Goal: Task Accomplishment & Management: Complete application form

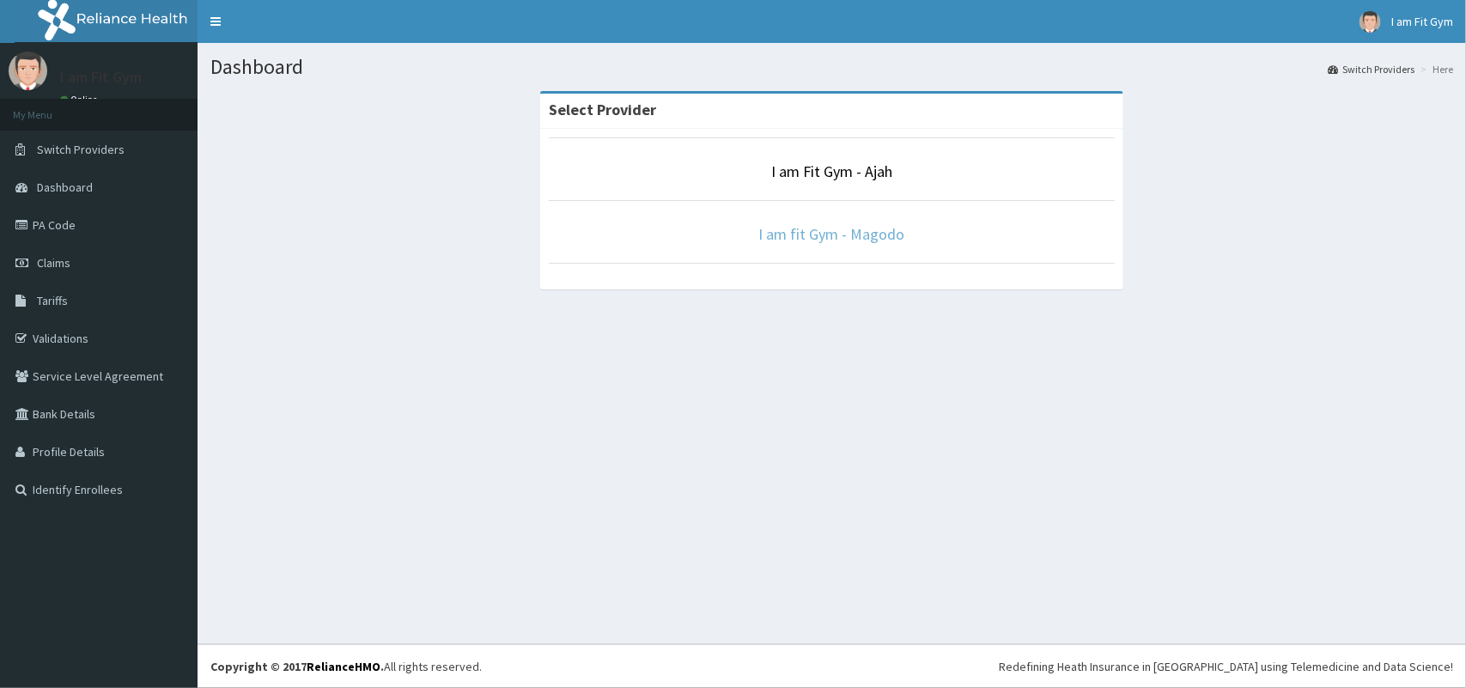
click at [837, 236] on link "I am fit Gym - Magodo" at bounding box center [832, 234] width 146 height 20
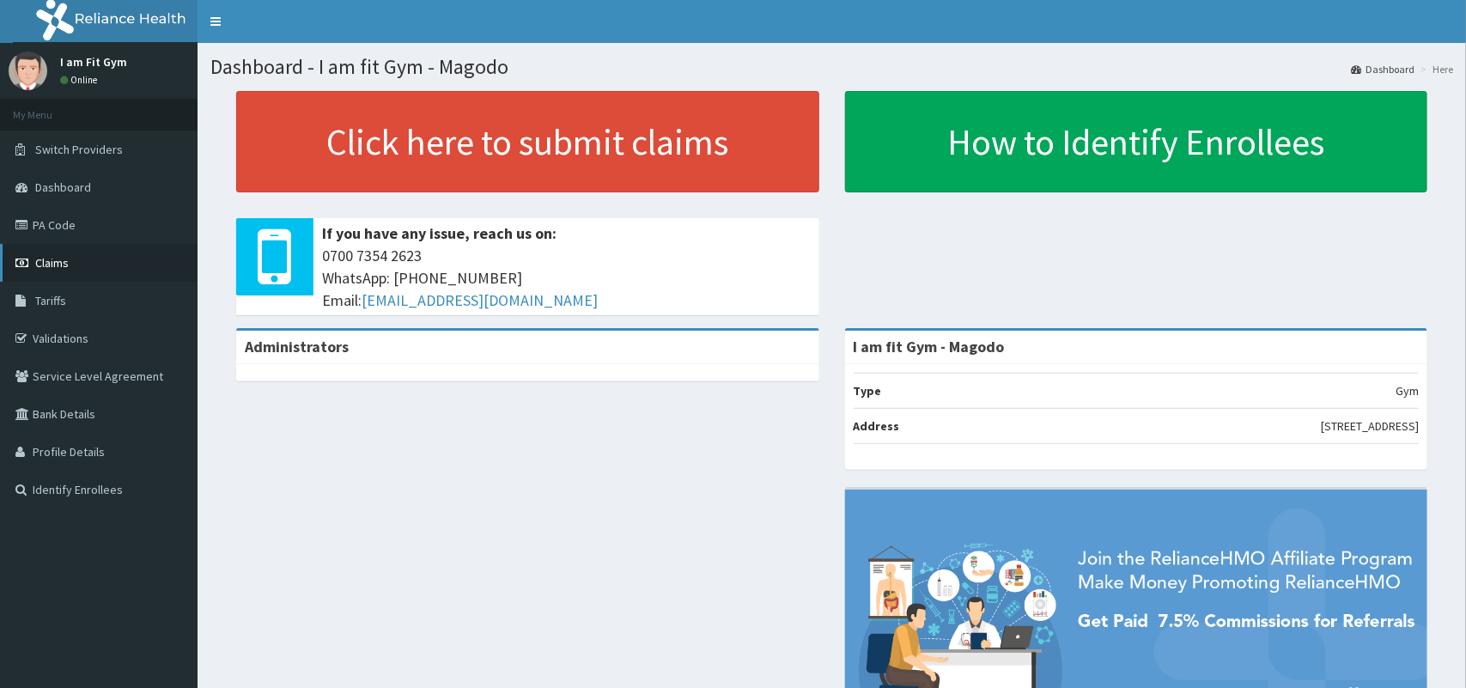
click at [90, 266] on link "Claims" at bounding box center [98, 263] width 197 height 38
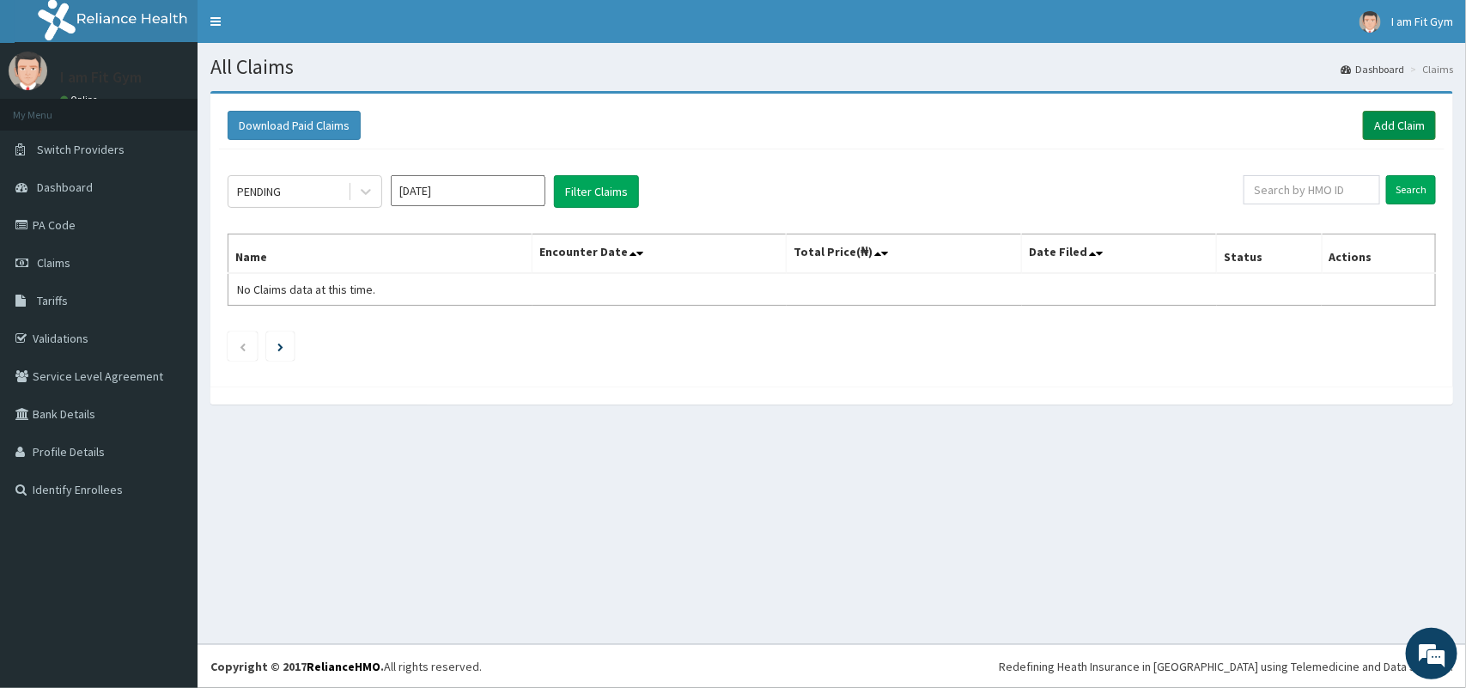
click at [1395, 118] on link "Add Claim" at bounding box center [1399, 125] width 73 height 29
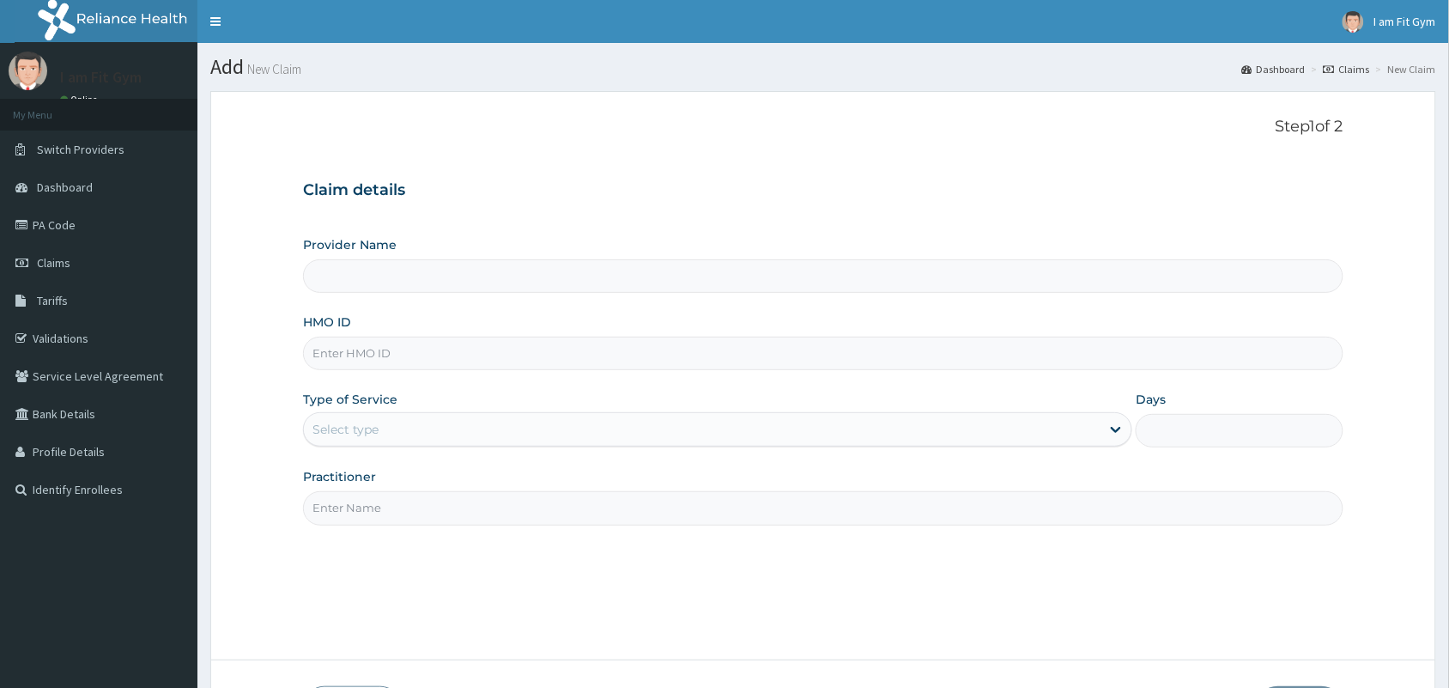
type input "I am fit Gym - Magodo"
type input "1"
click at [458, 361] on input "HMO ID" at bounding box center [823, 353] width 1041 height 33
type input "LFB/10013/A"
click at [386, 517] on input "Practitioner" at bounding box center [823, 507] width 1041 height 33
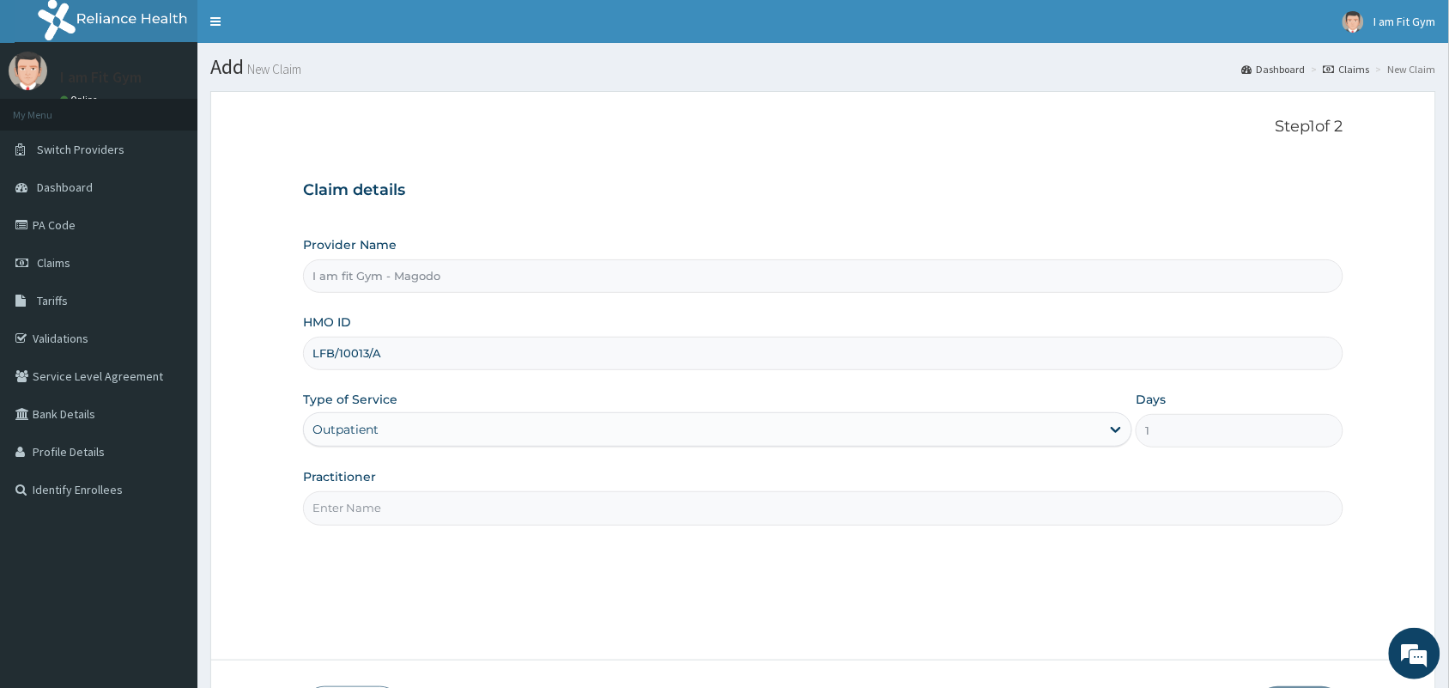
type input "RAZZIE"
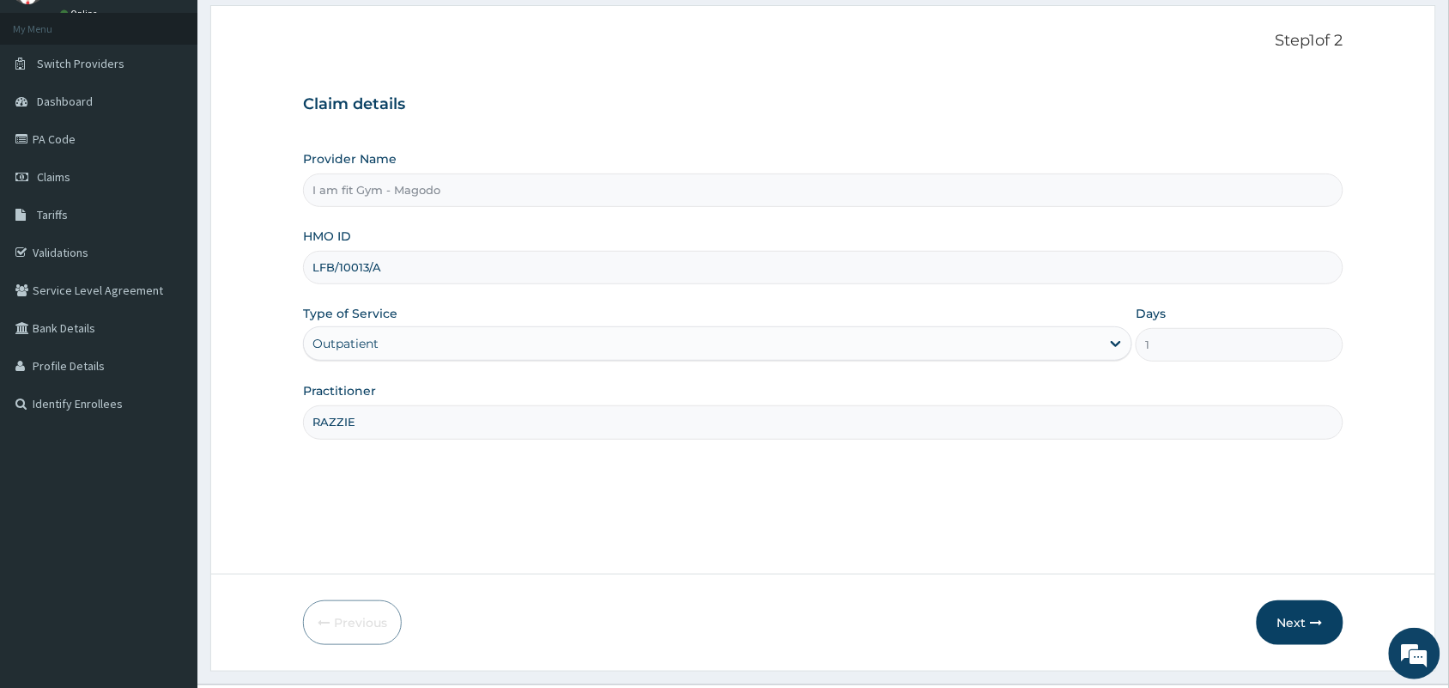
scroll to position [126, 0]
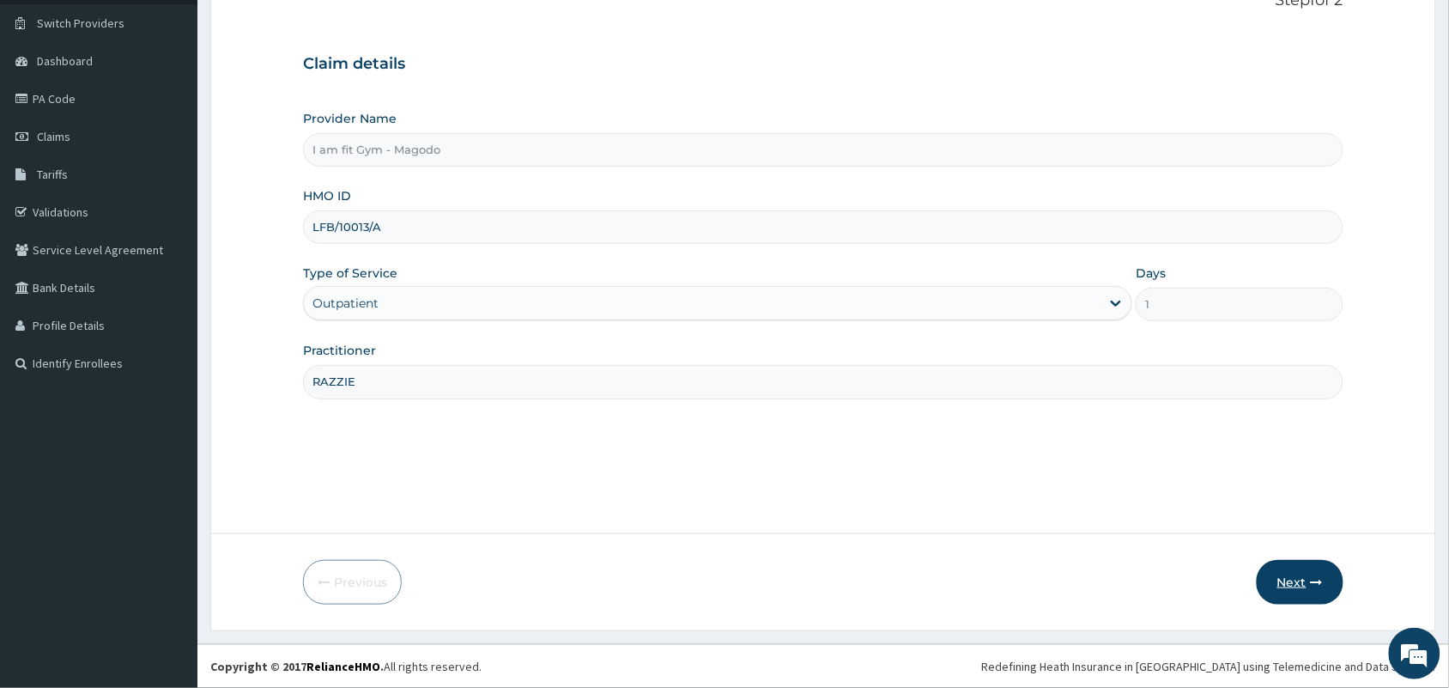
click at [1295, 584] on button "Next" at bounding box center [1300, 582] width 87 height 45
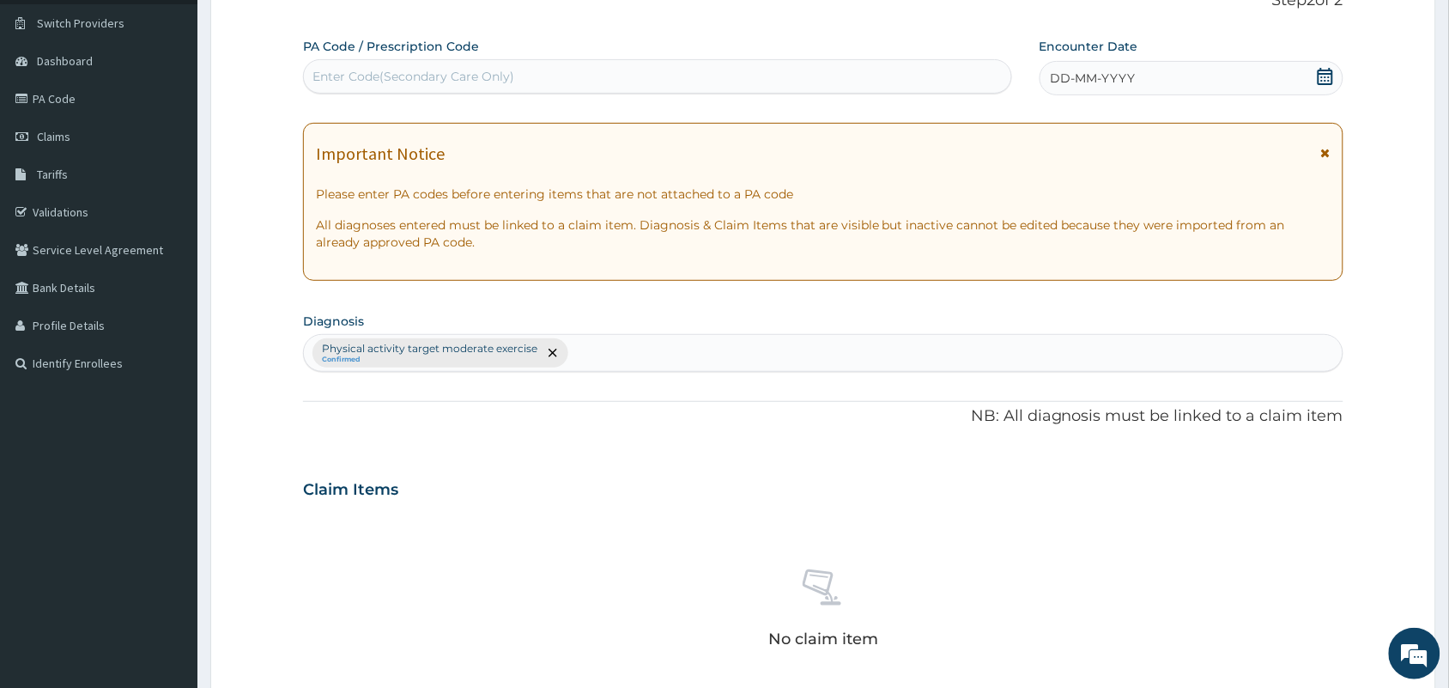
click at [1331, 78] on icon at bounding box center [1325, 76] width 17 height 17
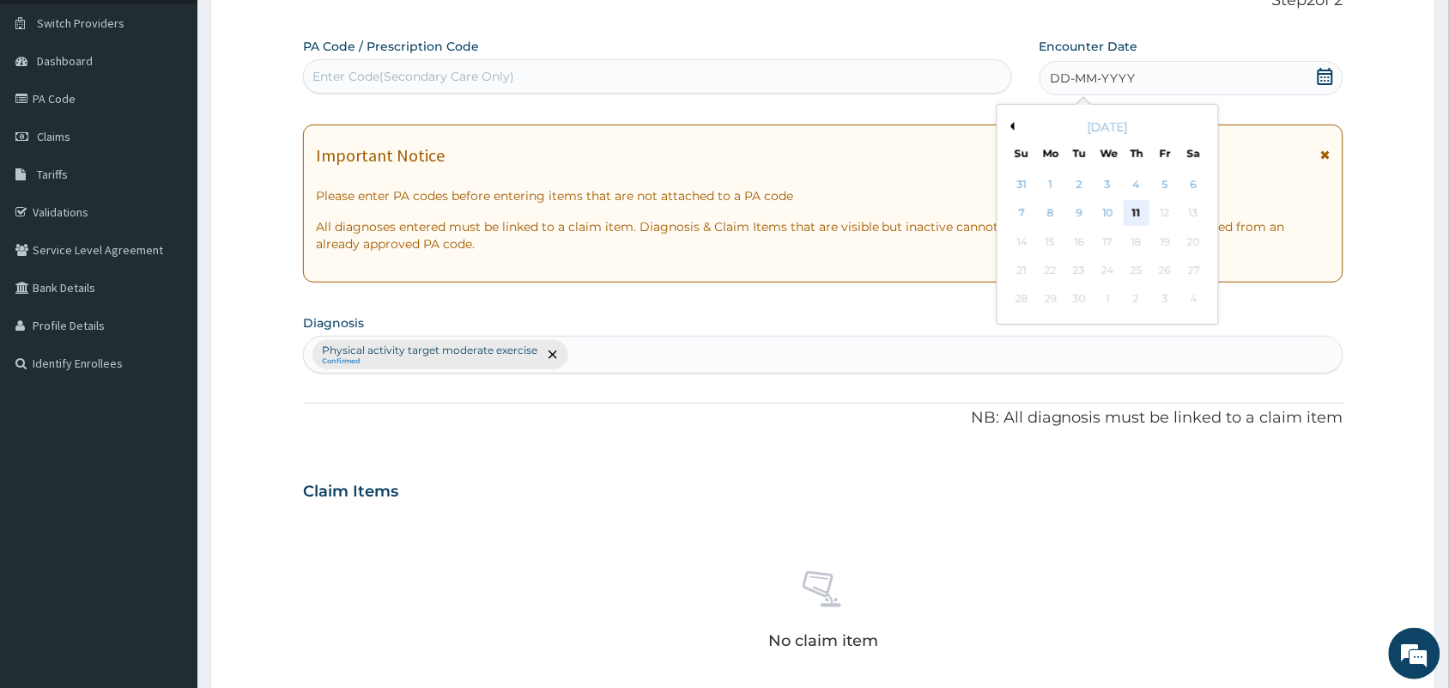
click at [1142, 207] on div "11" at bounding box center [1137, 214] width 26 height 26
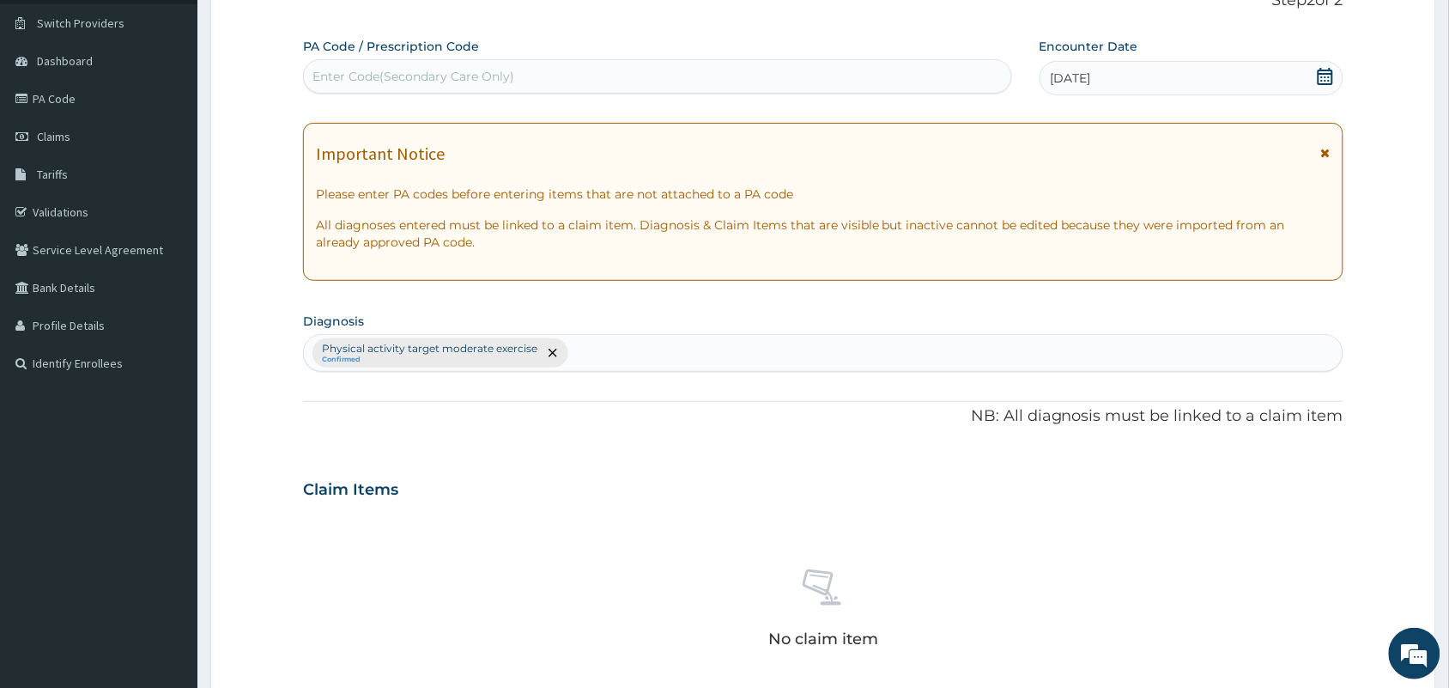
scroll to position [551, 0]
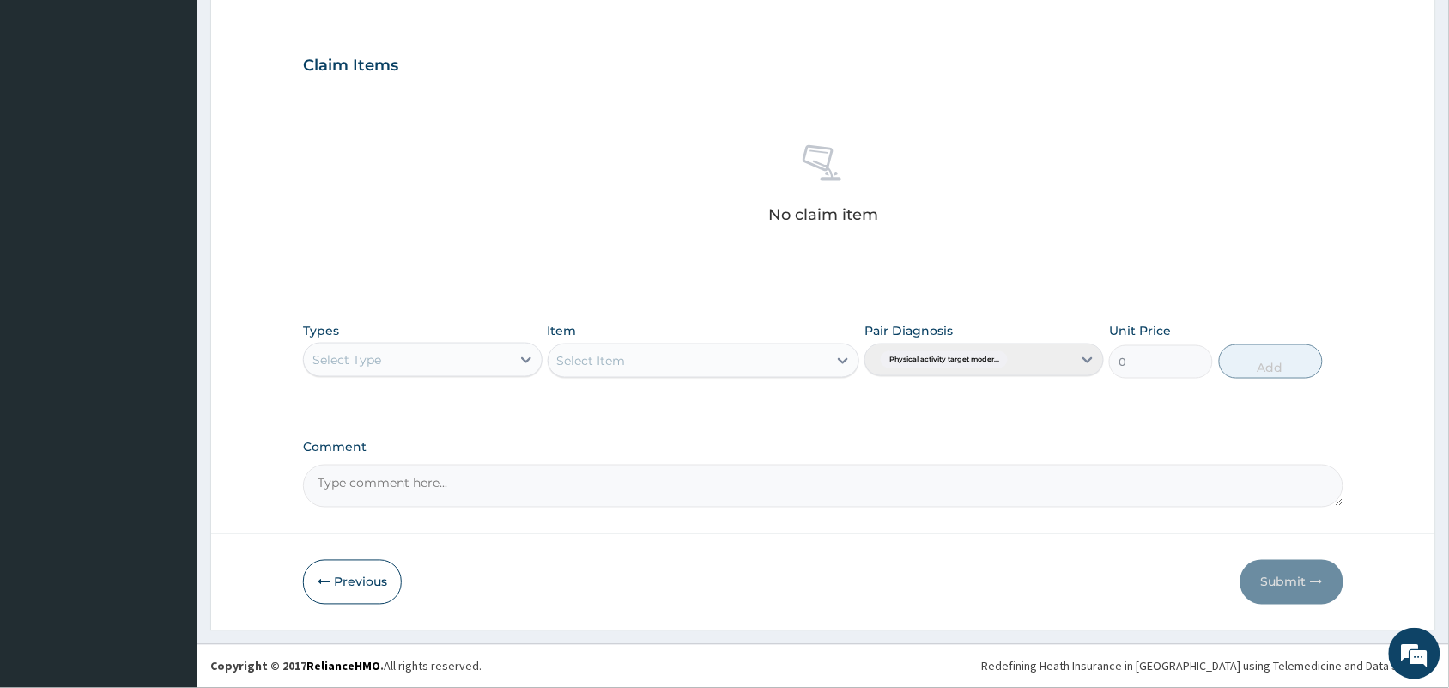
click at [453, 375] on div "Select Type" at bounding box center [423, 360] width 240 height 34
type input "GY"
click at [439, 410] on div "Gym" at bounding box center [423, 402] width 240 height 31
click at [732, 361] on div "Select Item" at bounding box center [689, 360] width 280 height 27
click at [641, 395] on div "PER SESSION" at bounding box center [704, 403] width 313 height 31
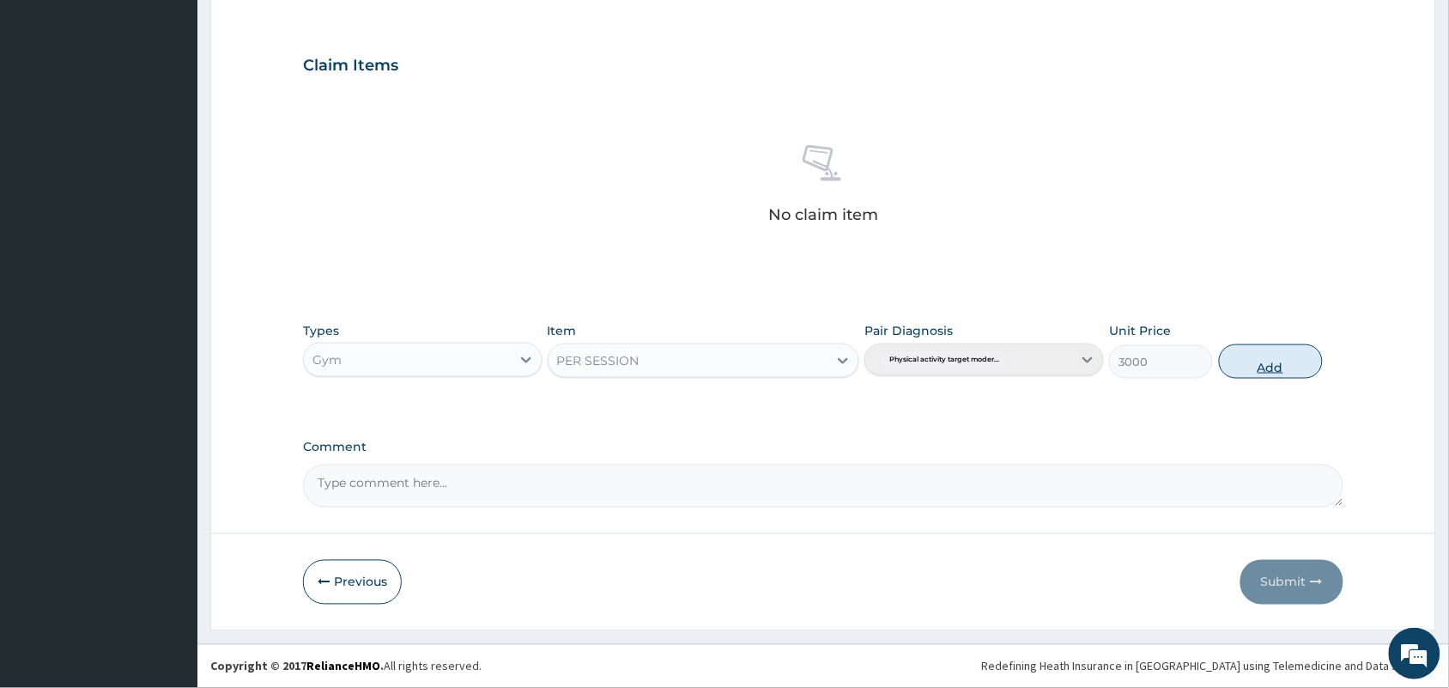
click at [1286, 369] on button "Add" at bounding box center [1271, 361] width 104 height 34
type input "0"
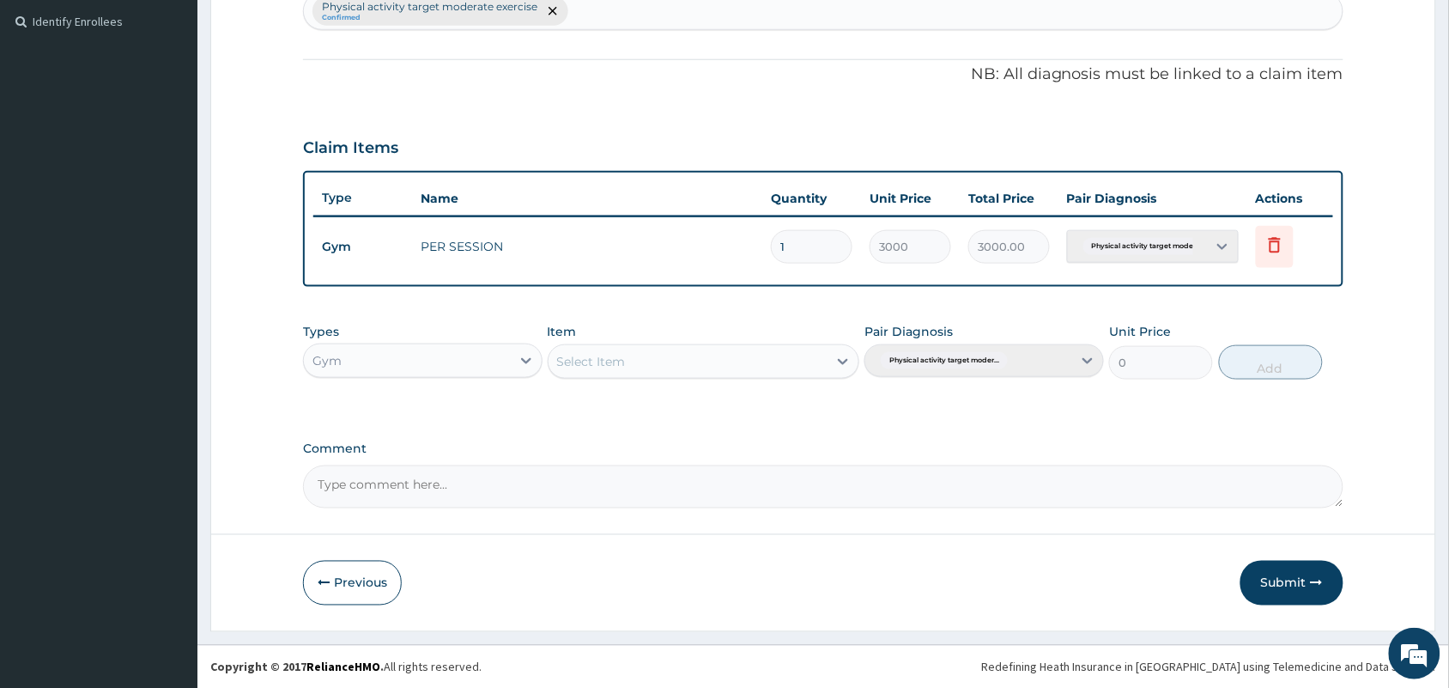
scroll to position [0, 0]
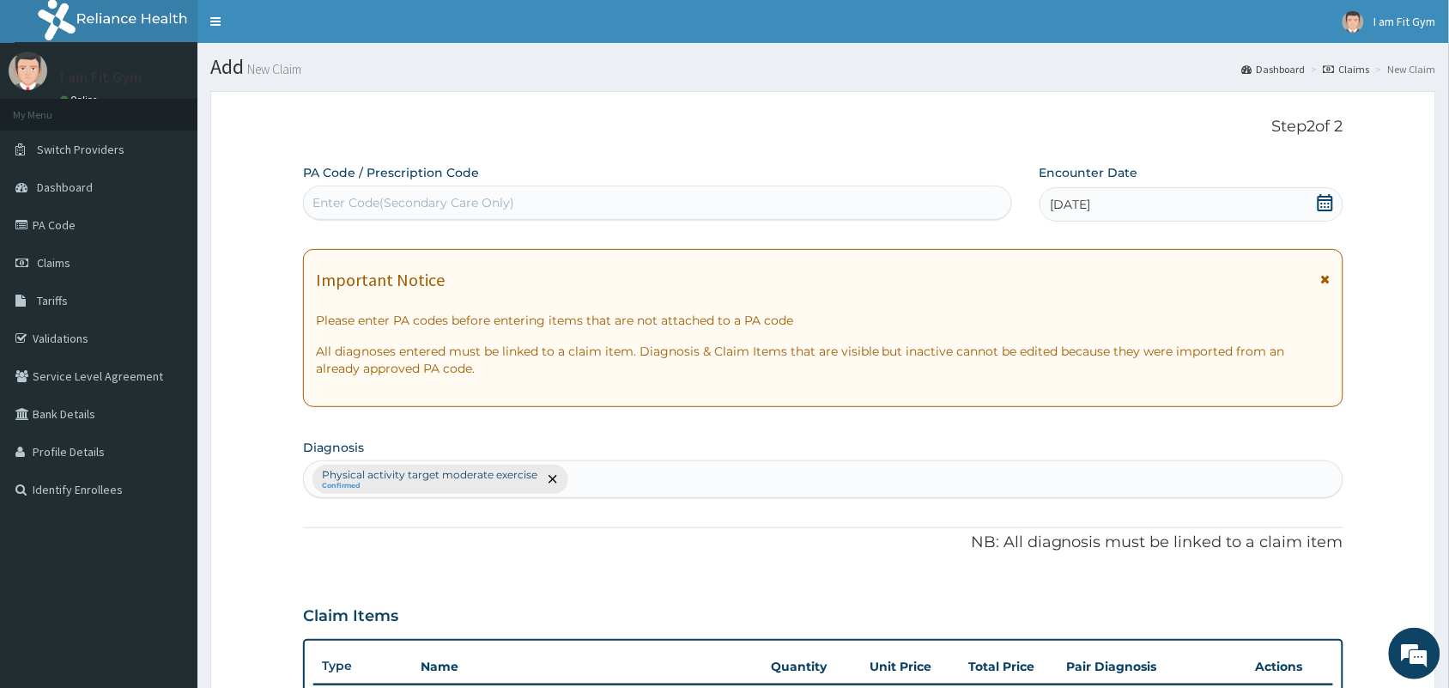
click at [684, 200] on div "Enter Code(Secondary Care Only)" at bounding box center [658, 202] width 708 height 27
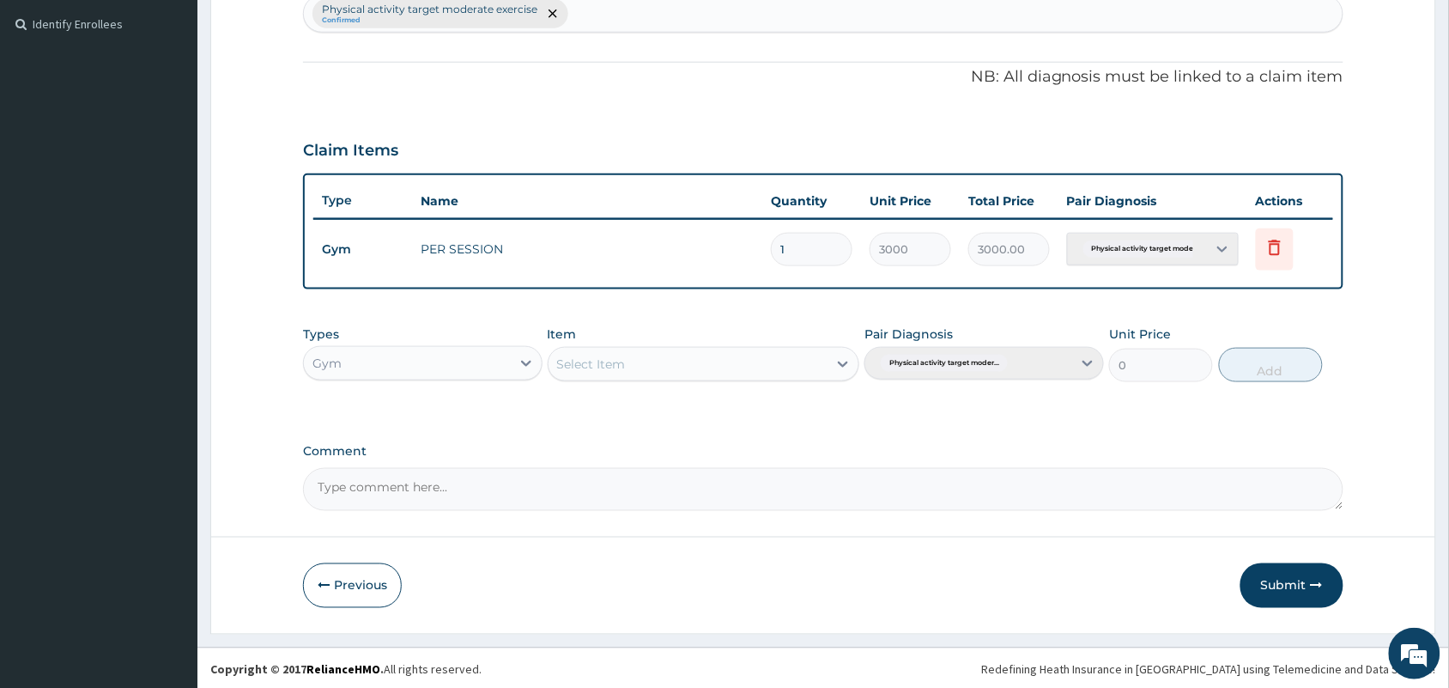
scroll to position [468, 0]
type input "PA/13DB70"
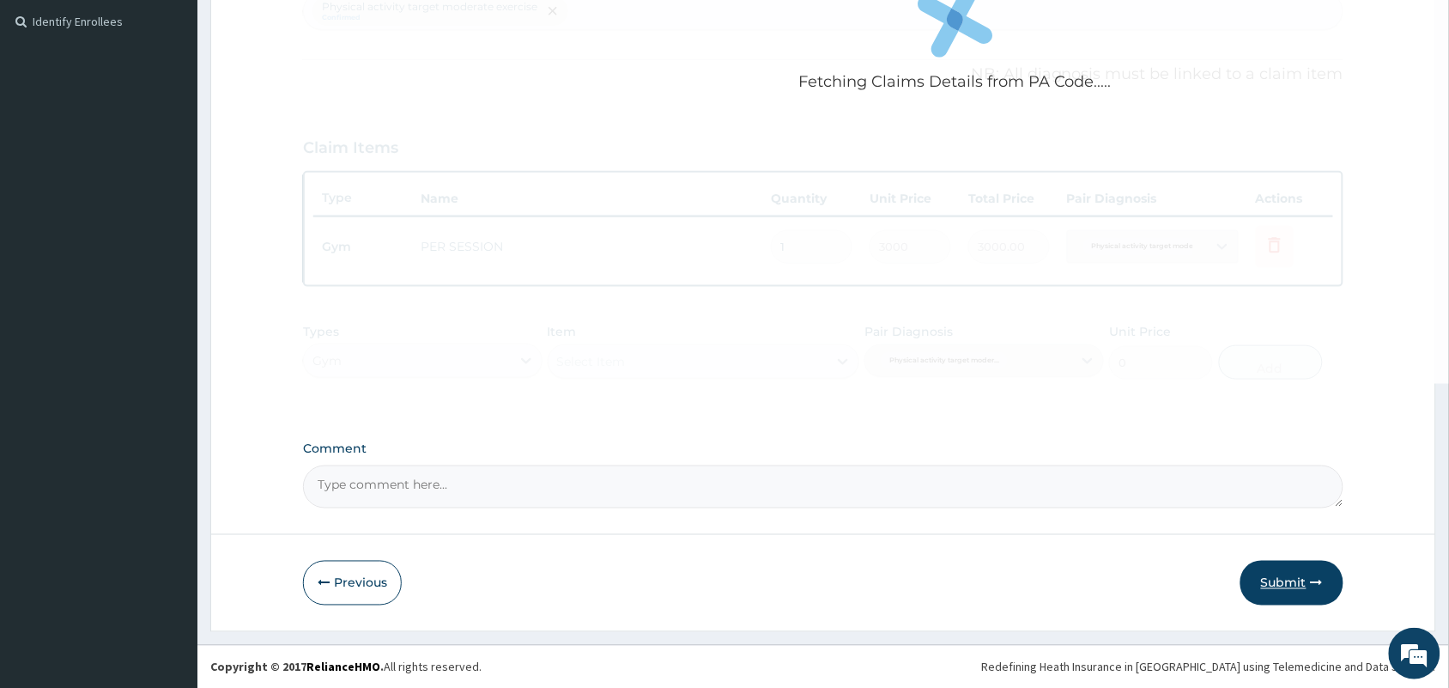
click at [1297, 585] on button "Submit" at bounding box center [1292, 583] width 103 height 45
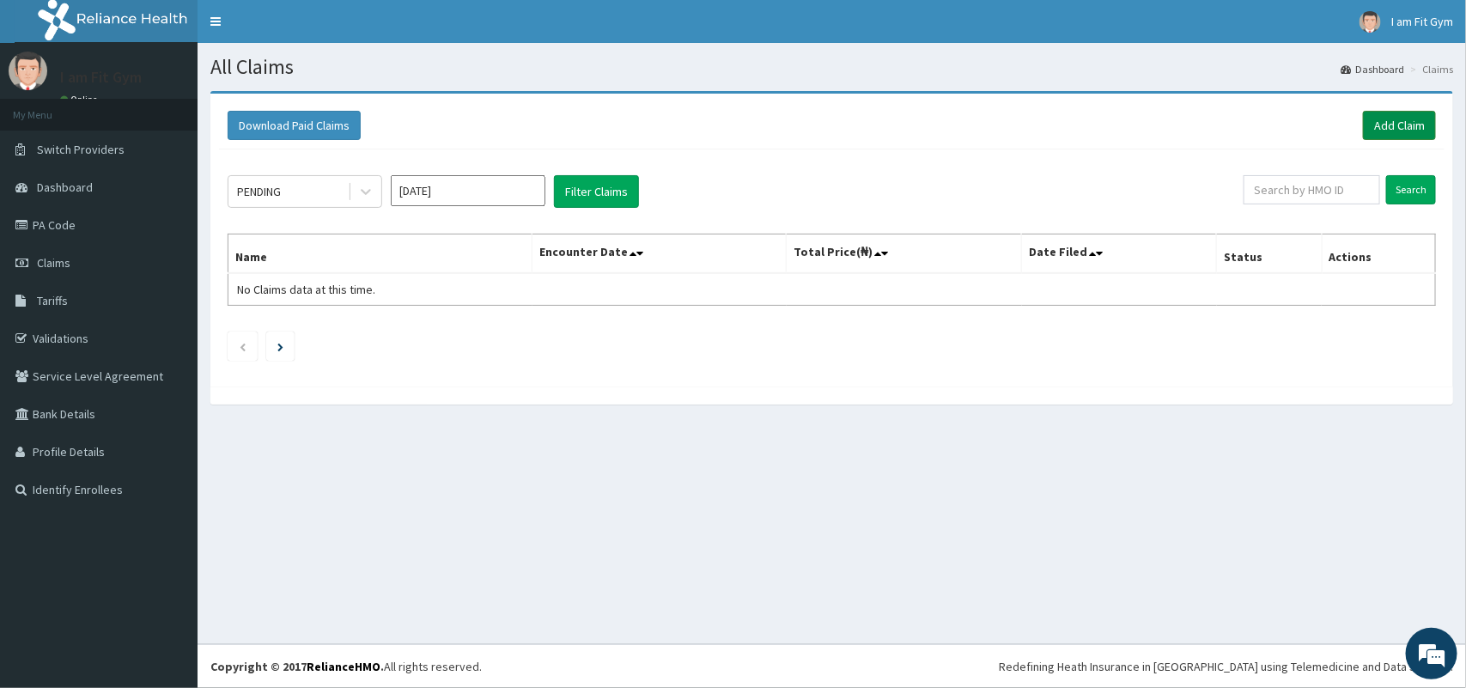
click at [1380, 126] on link "Add Claim" at bounding box center [1399, 125] width 73 height 29
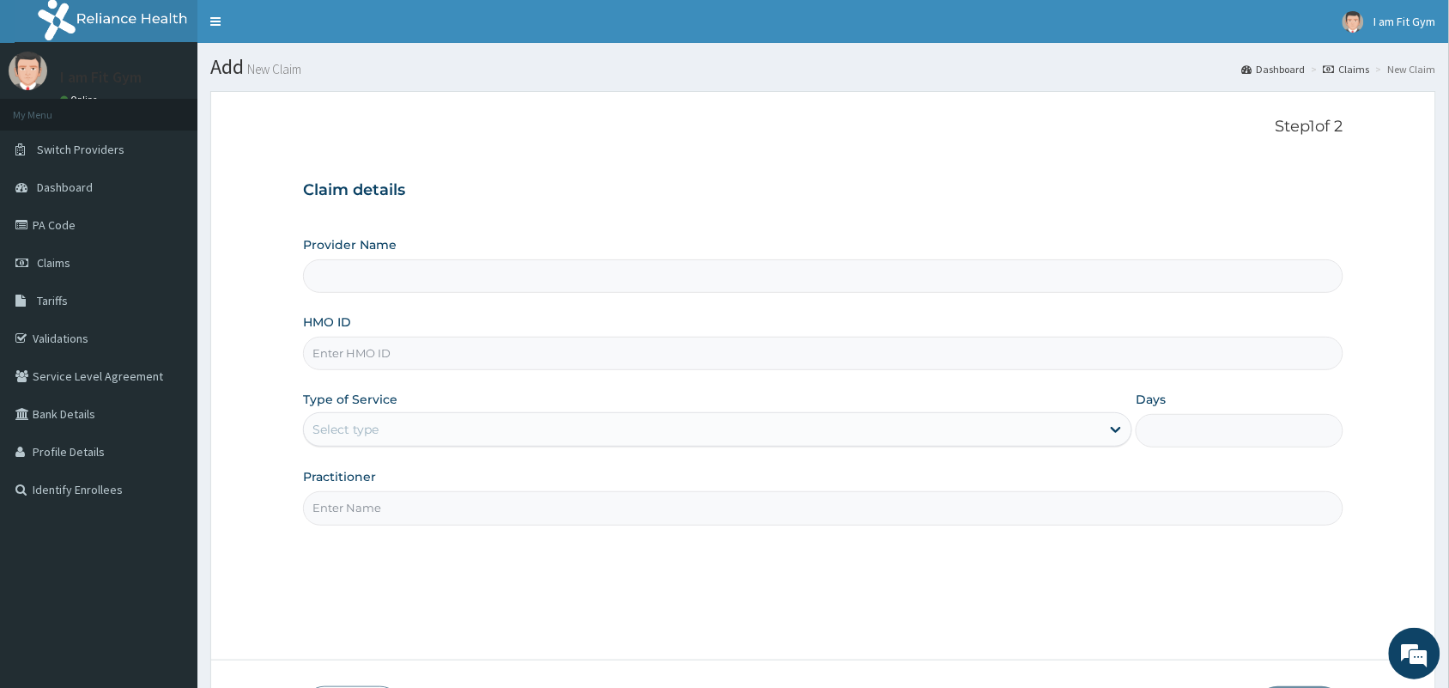
type input "I am fit Gym - Magodo"
type input "1"
click at [662, 368] on input "HMO ID" at bounding box center [823, 353] width 1041 height 33
type input "ALT/10060/A"
click at [473, 519] on input "Practitioner" at bounding box center [823, 507] width 1041 height 33
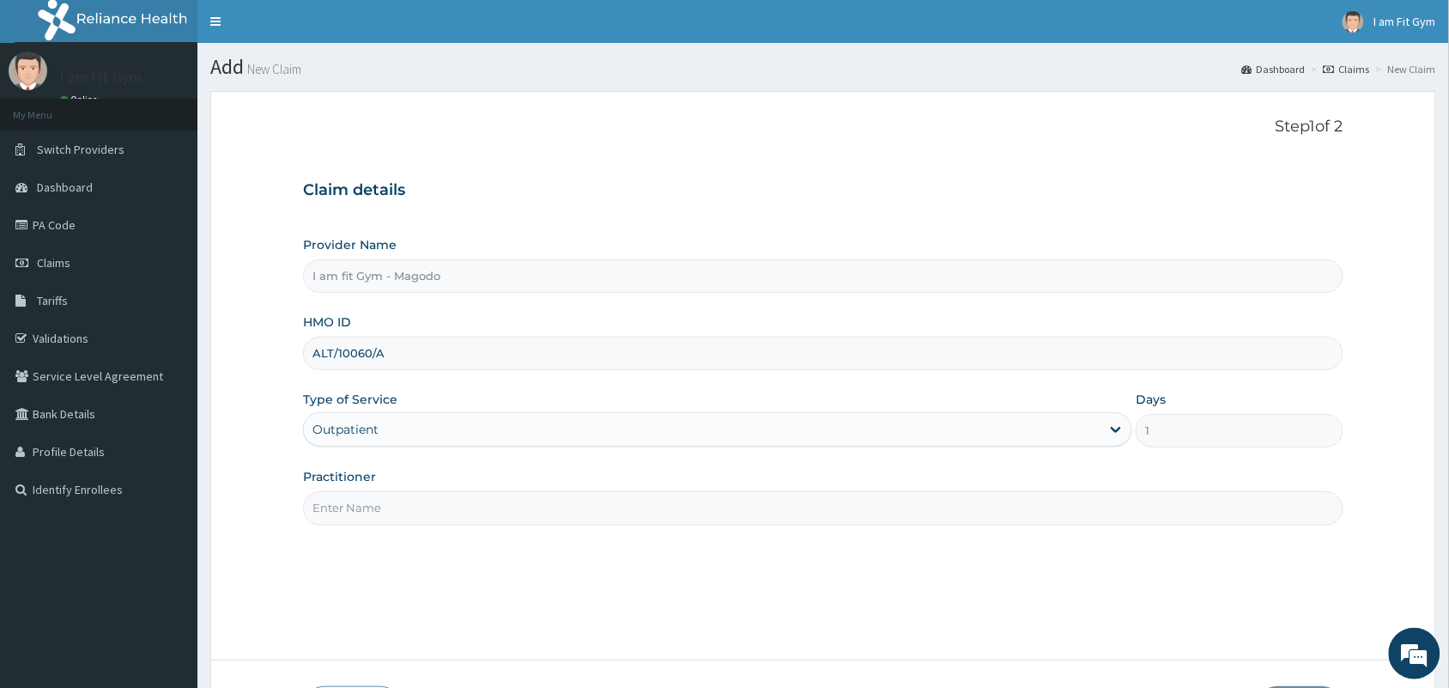
type input "RAZZIE"
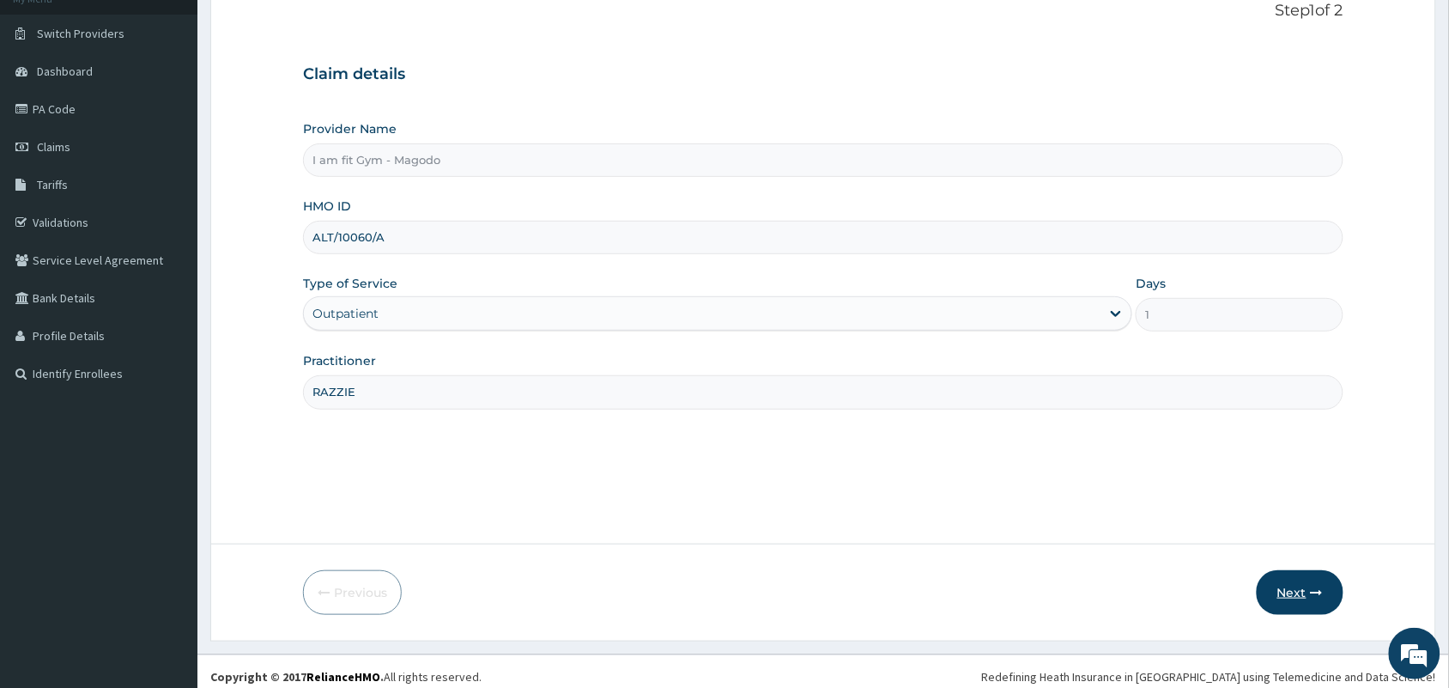
click at [1292, 586] on button "Next" at bounding box center [1300, 592] width 87 height 45
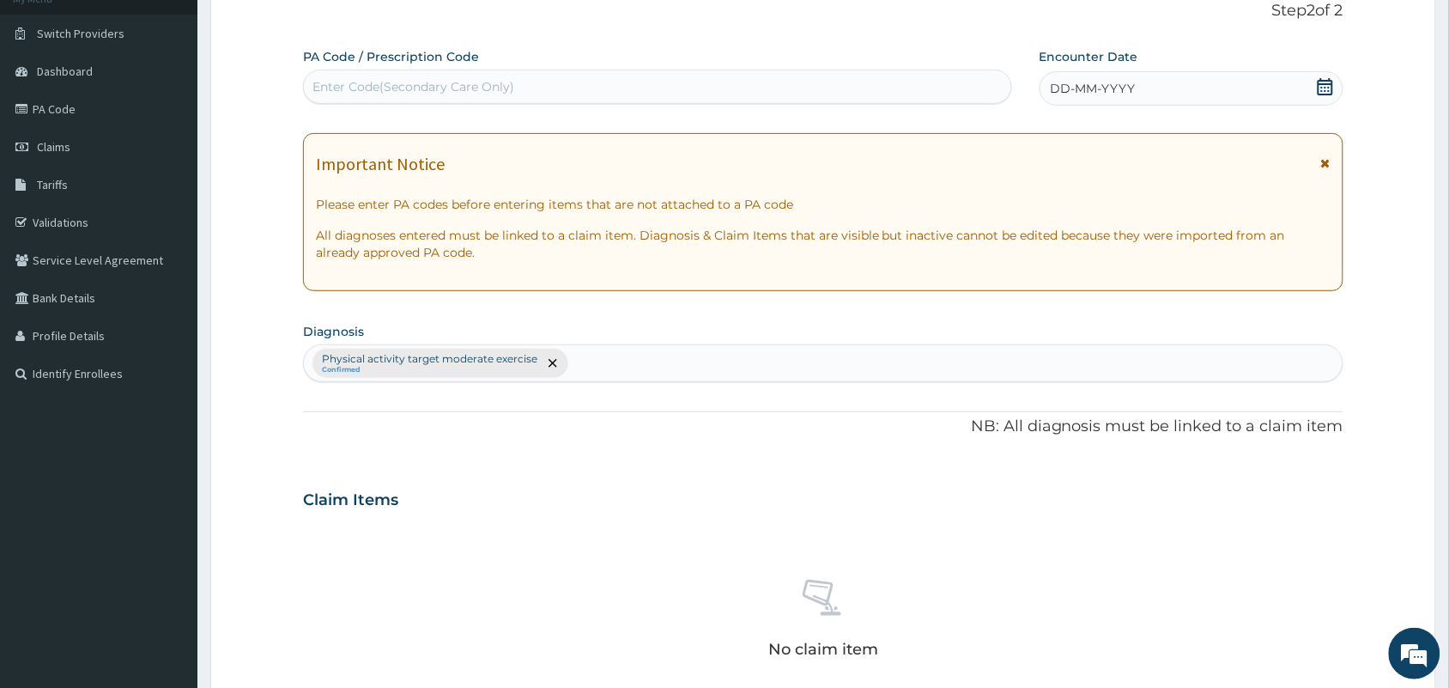
click at [1320, 79] on icon at bounding box center [1325, 86] width 17 height 17
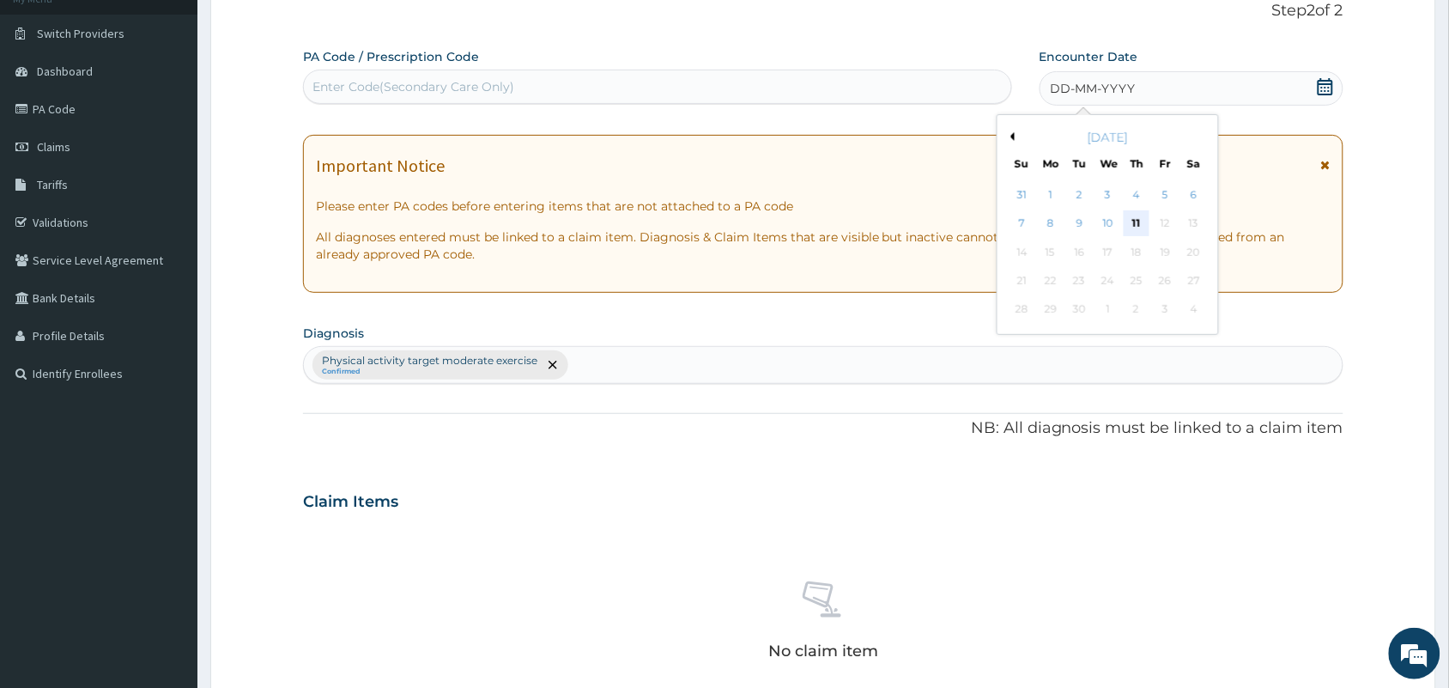
click at [1136, 219] on div "11" at bounding box center [1137, 224] width 26 height 26
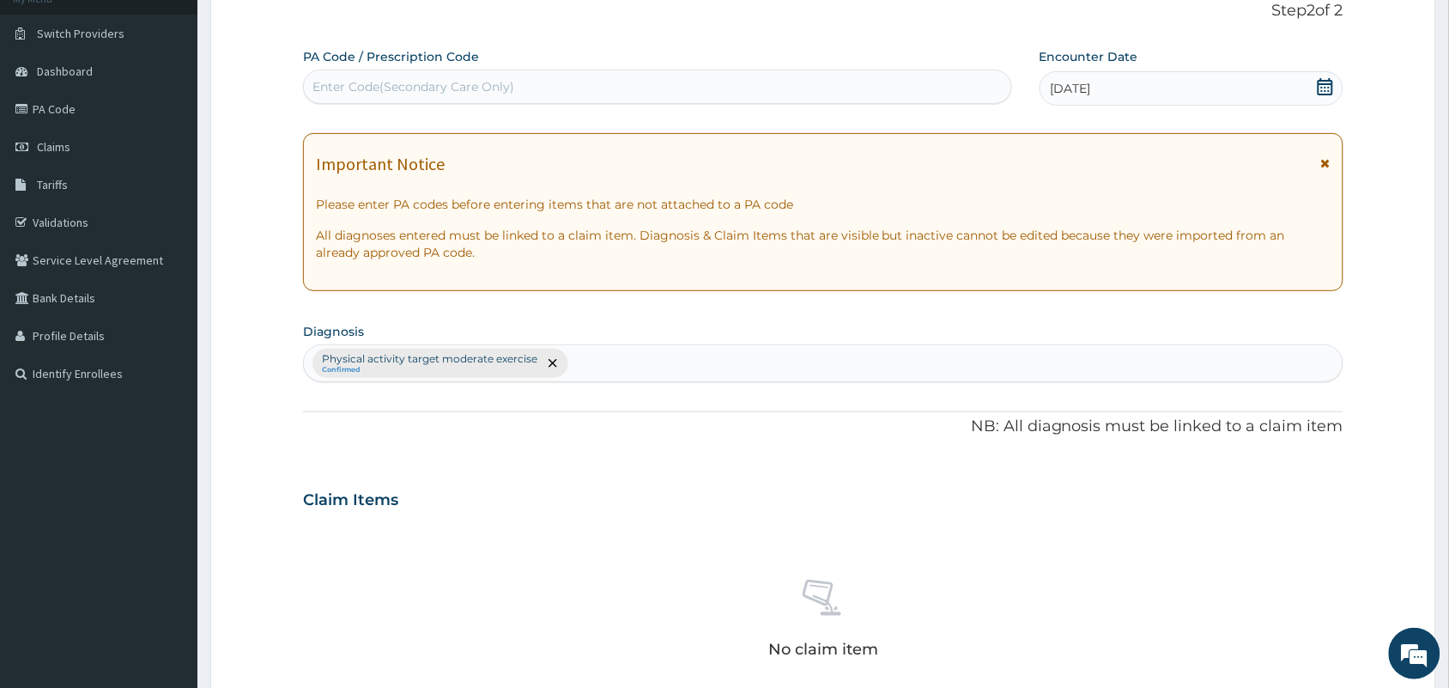
scroll to position [551, 0]
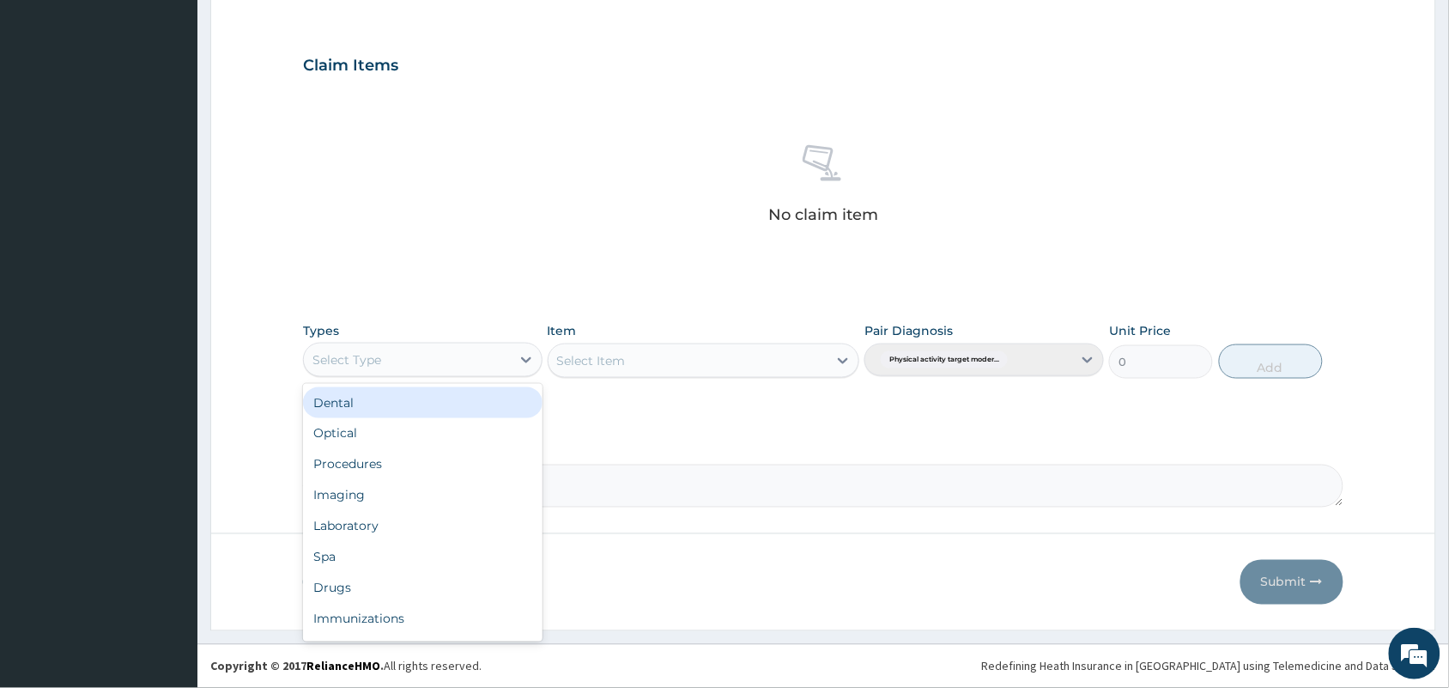
click at [434, 350] on div "Select Type" at bounding box center [407, 359] width 207 height 27
type input "GY"
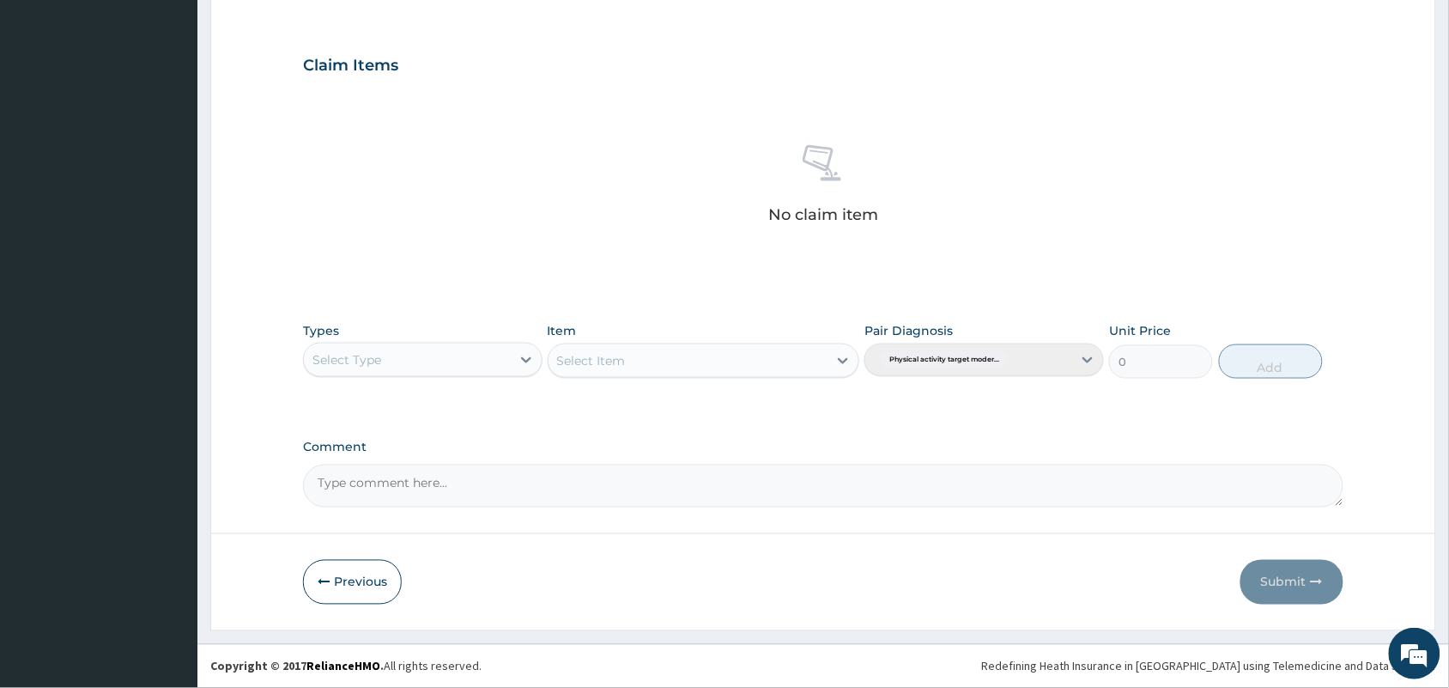
click at [423, 422] on div "PA Code / Prescription Code Enter Code(Secondary Care Only) Encounter Date 11-0…" at bounding box center [823, 61] width 1041 height 894
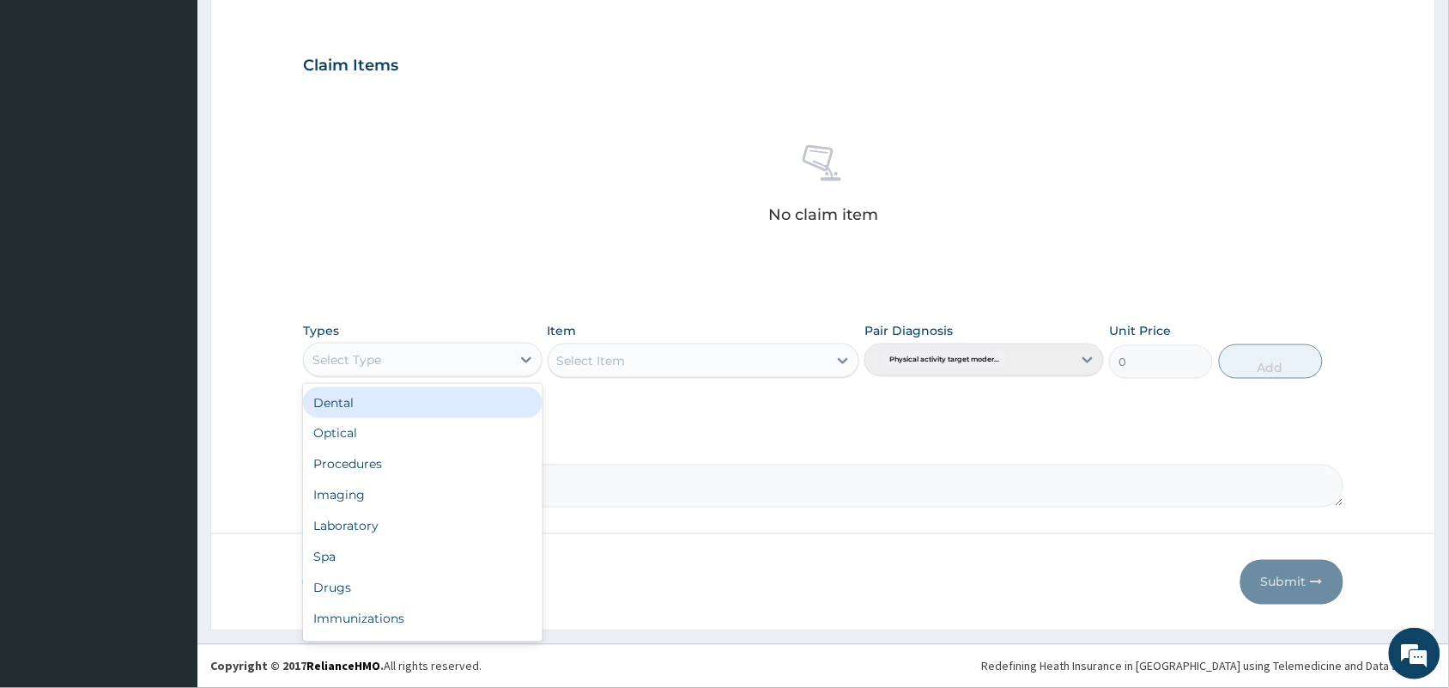
click at [481, 365] on div "Select Type" at bounding box center [407, 359] width 207 height 27
type input "GYM"
click at [422, 413] on div "Gym" at bounding box center [423, 402] width 240 height 31
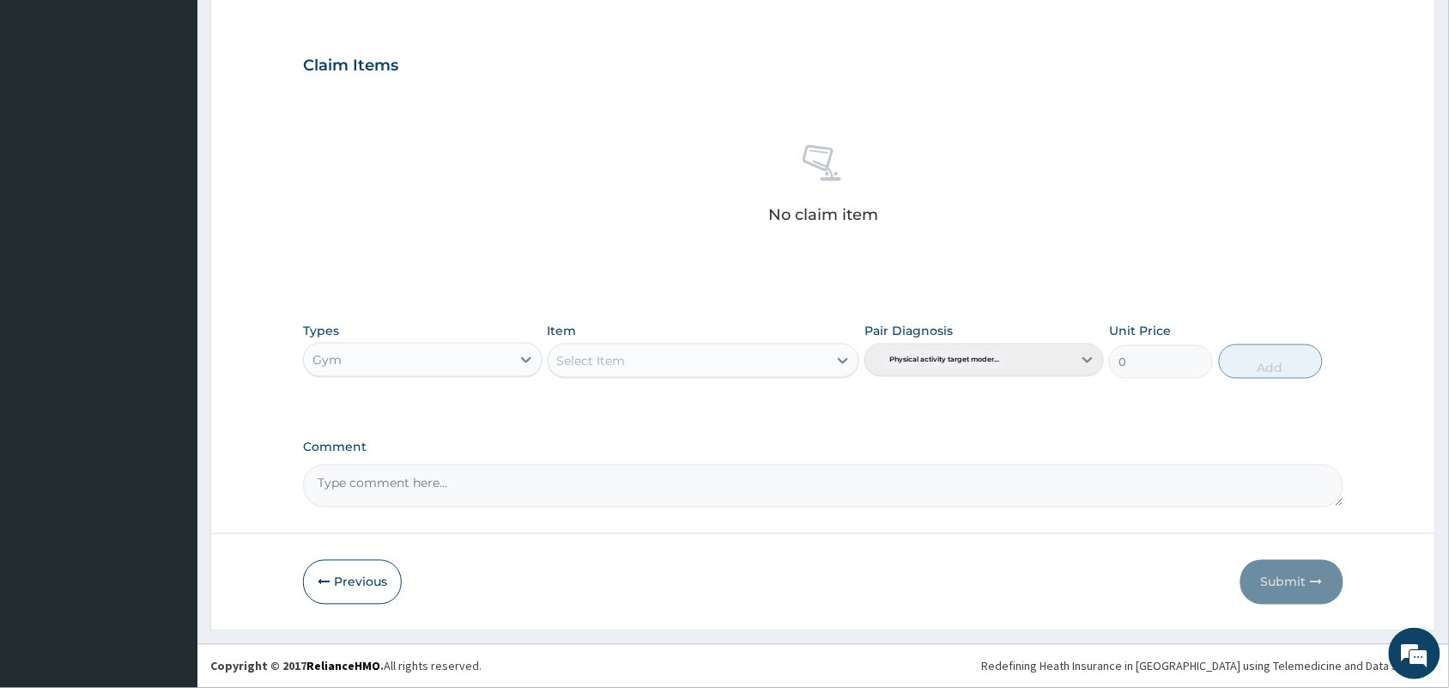
click at [582, 366] on div "Select Item" at bounding box center [591, 360] width 69 height 17
click at [588, 402] on div "PER SESSION" at bounding box center [704, 403] width 313 height 31
click at [1241, 361] on button "Add" at bounding box center [1271, 361] width 104 height 34
type input "0"
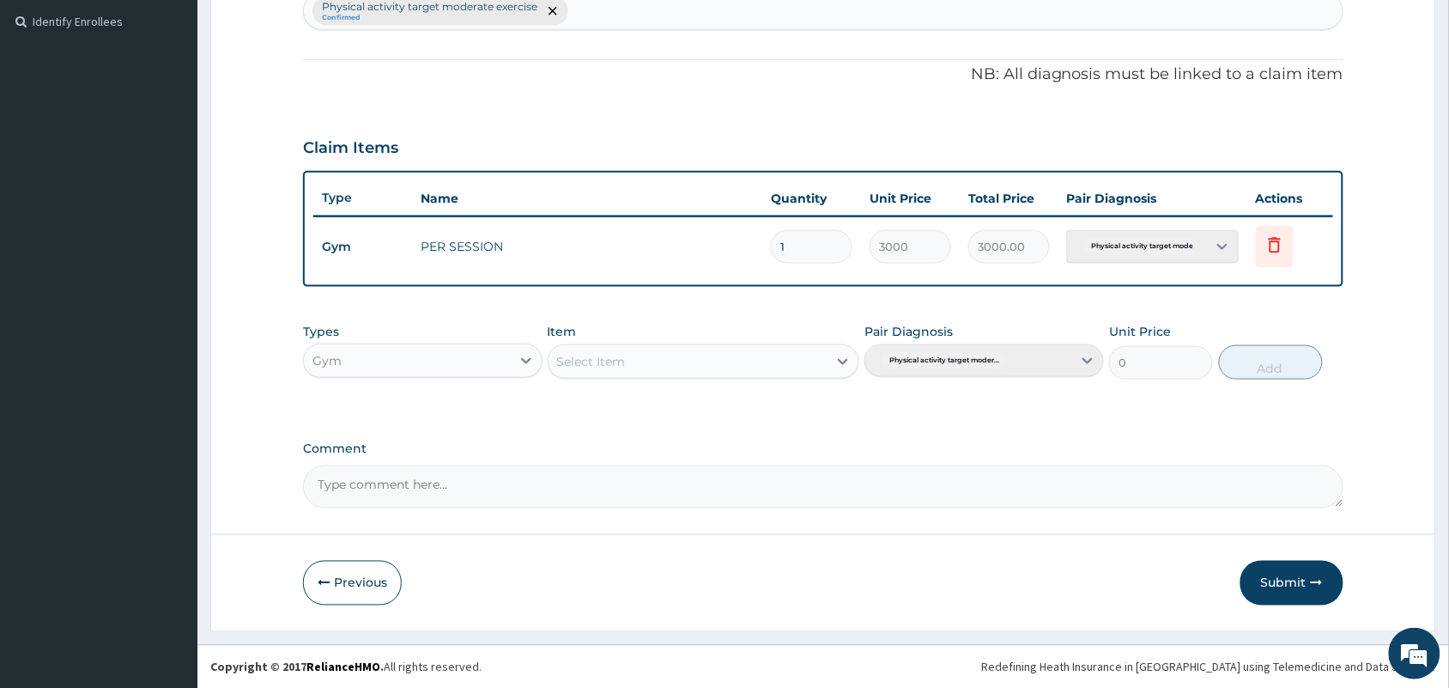
scroll to position [0, 0]
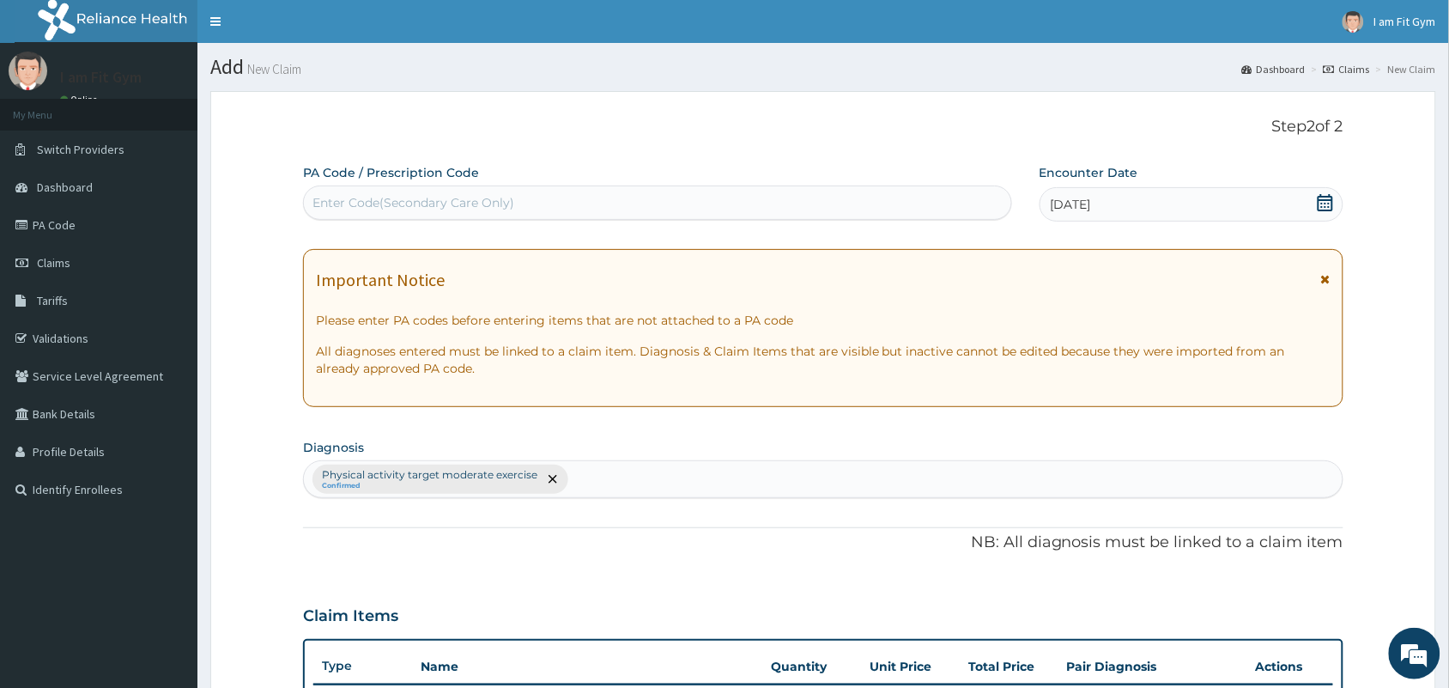
click at [704, 200] on div "Enter Code(Secondary Care Only)" at bounding box center [658, 202] width 708 height 27
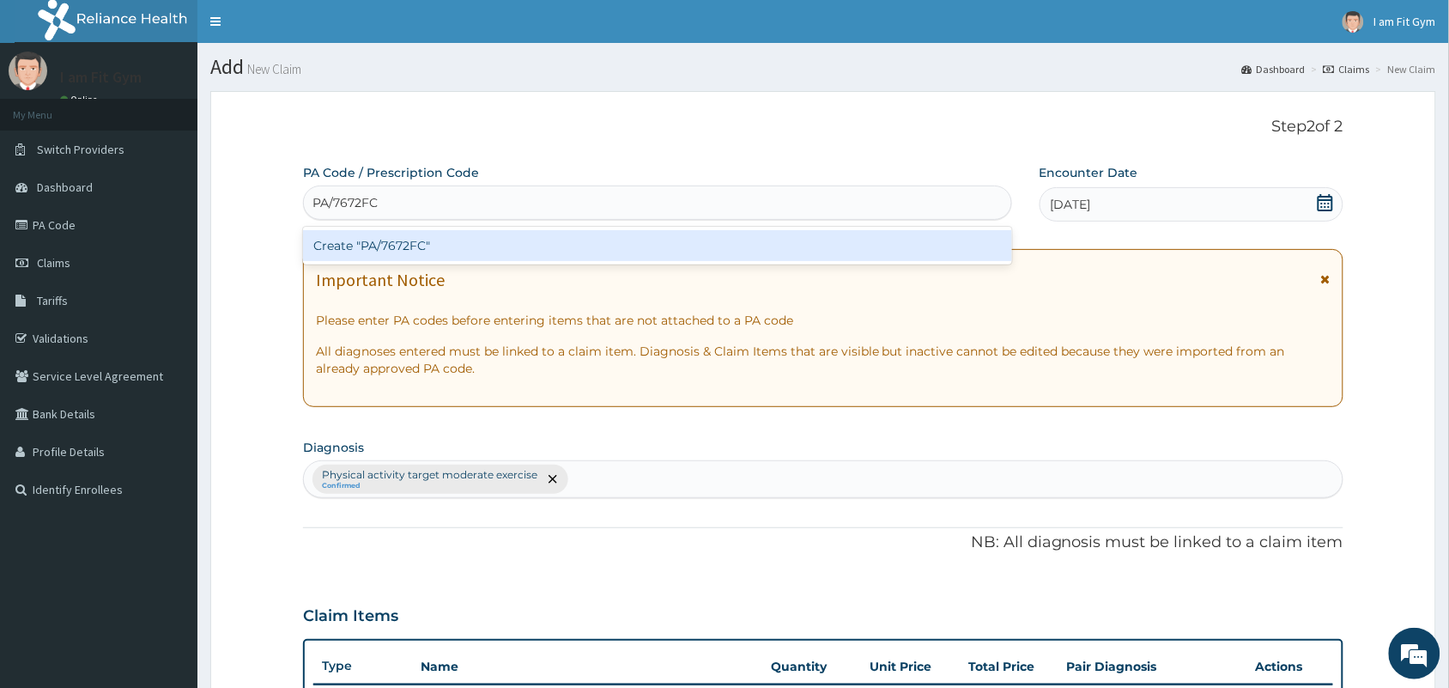
scroll to position [468, 0]
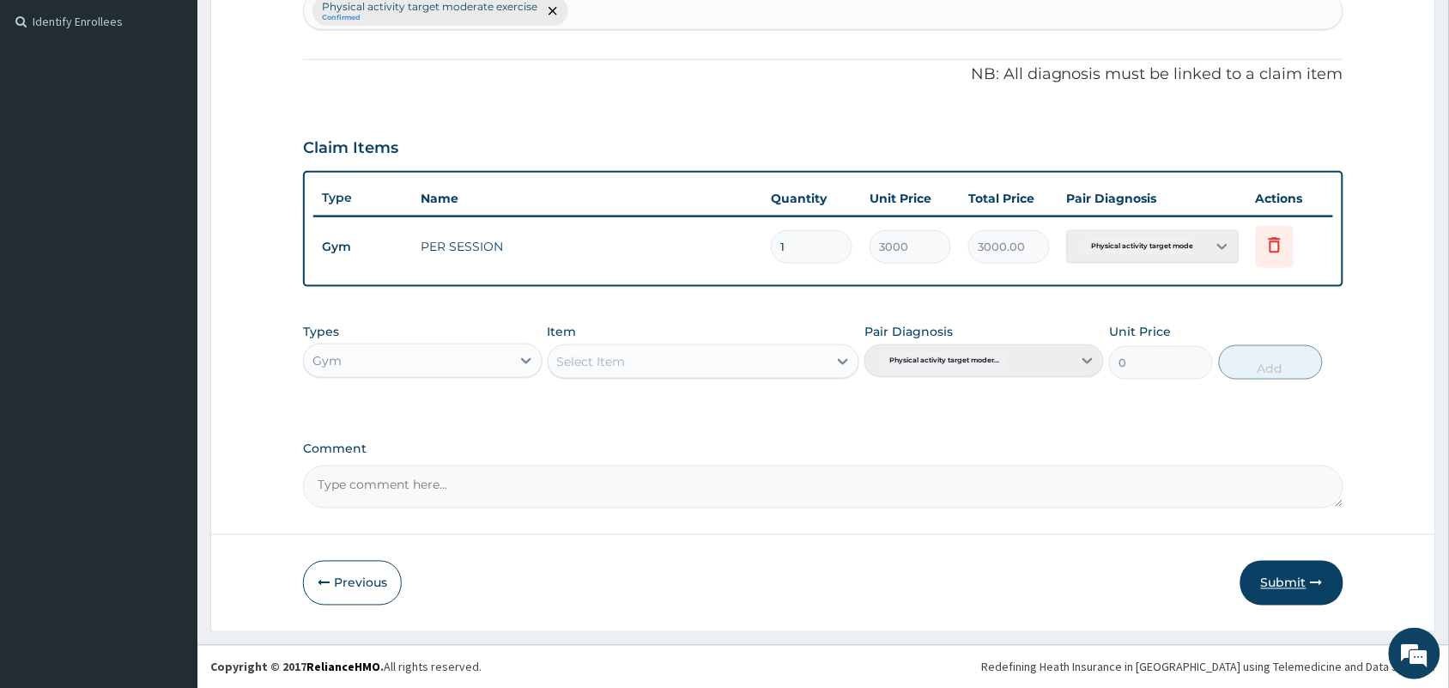
type input "PA/7672FC"
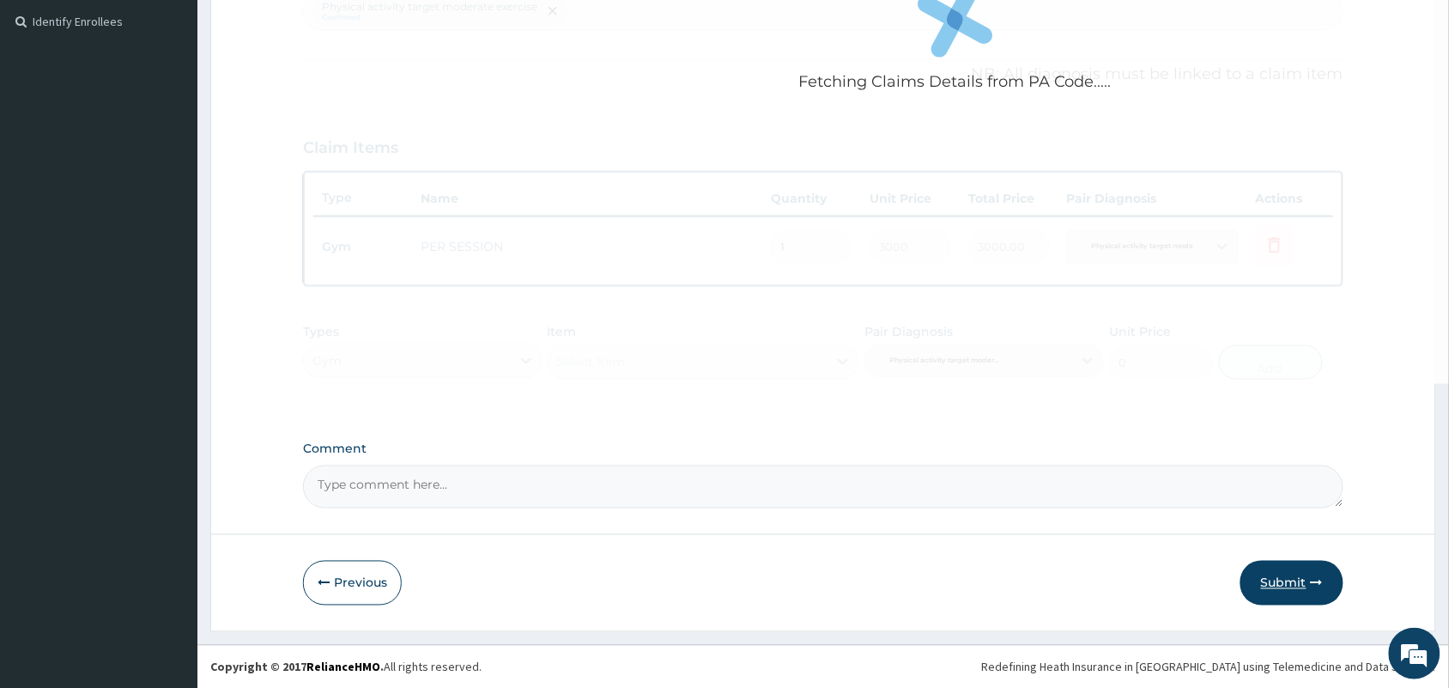
click at [1271, 574] on button "Submit" at bounding box center [1292, 583] width 103 height 45
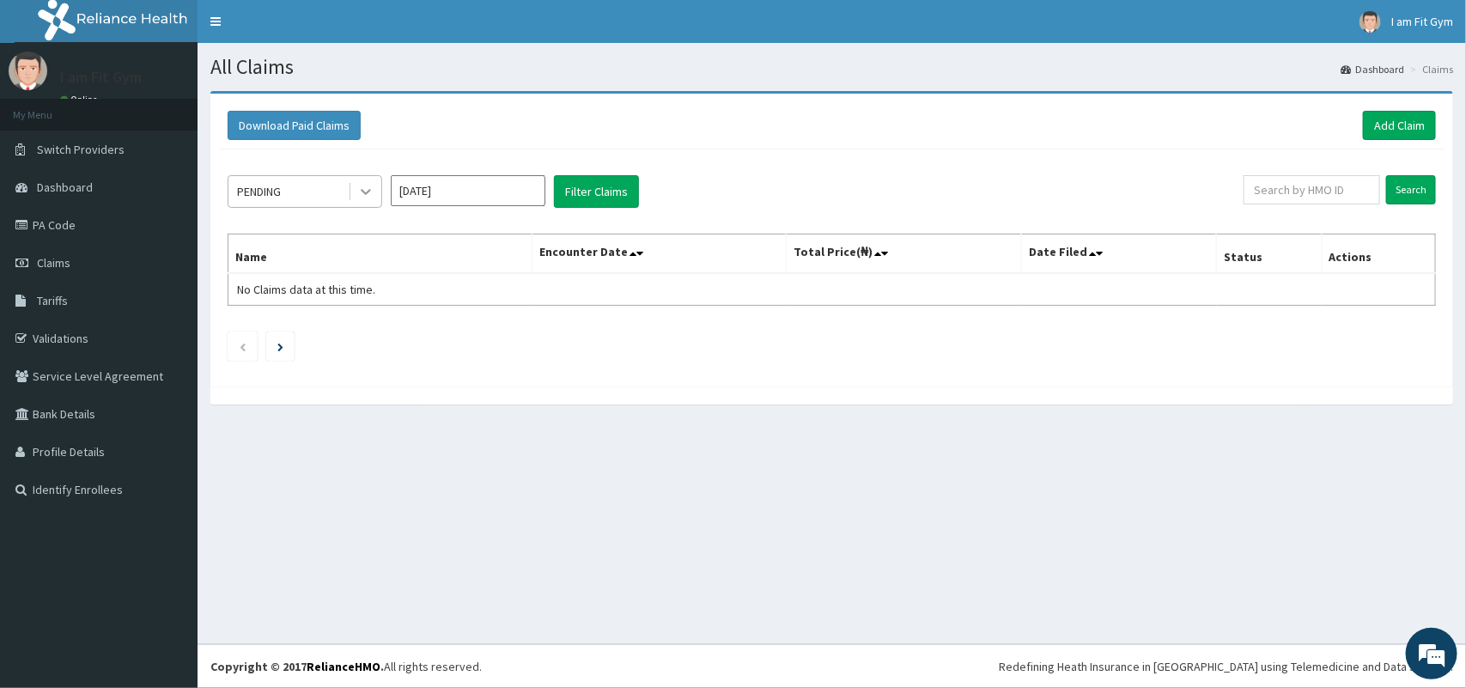
click at [369, 197] on icon at bounding box center [365, 191] width 17 height 17
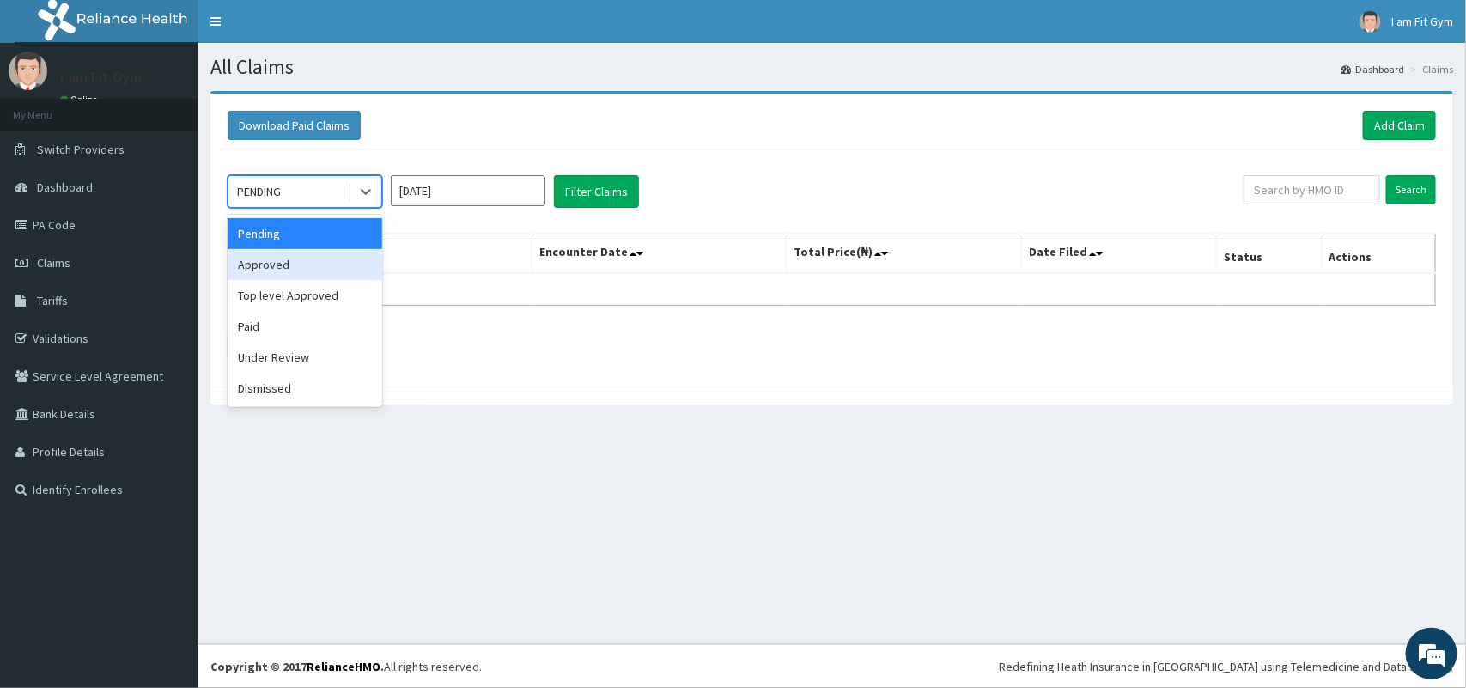
click at [318, 268] on div "Approved" at bounding box center [305, 264] width 155 height 31
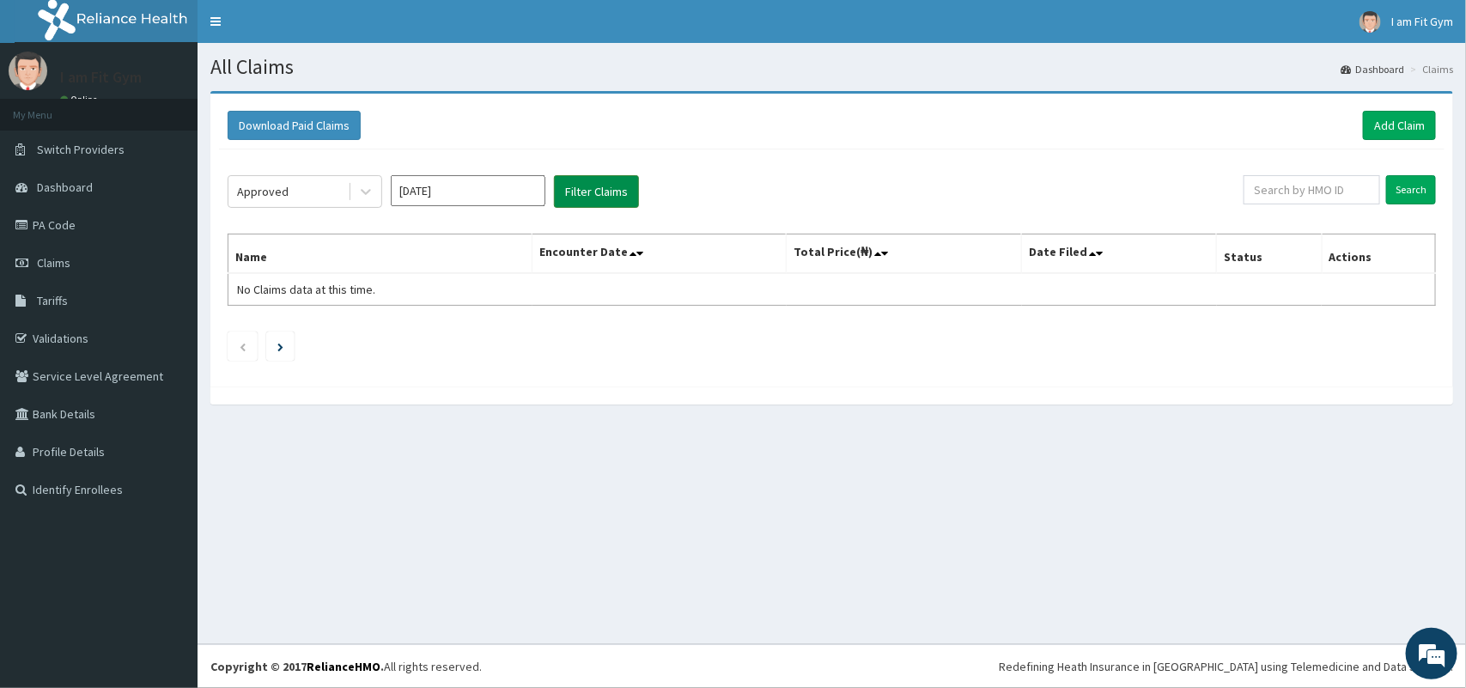
click at [591, 186] on button "Filter Claims" at bounding box center [596, 191] width 85 height 33
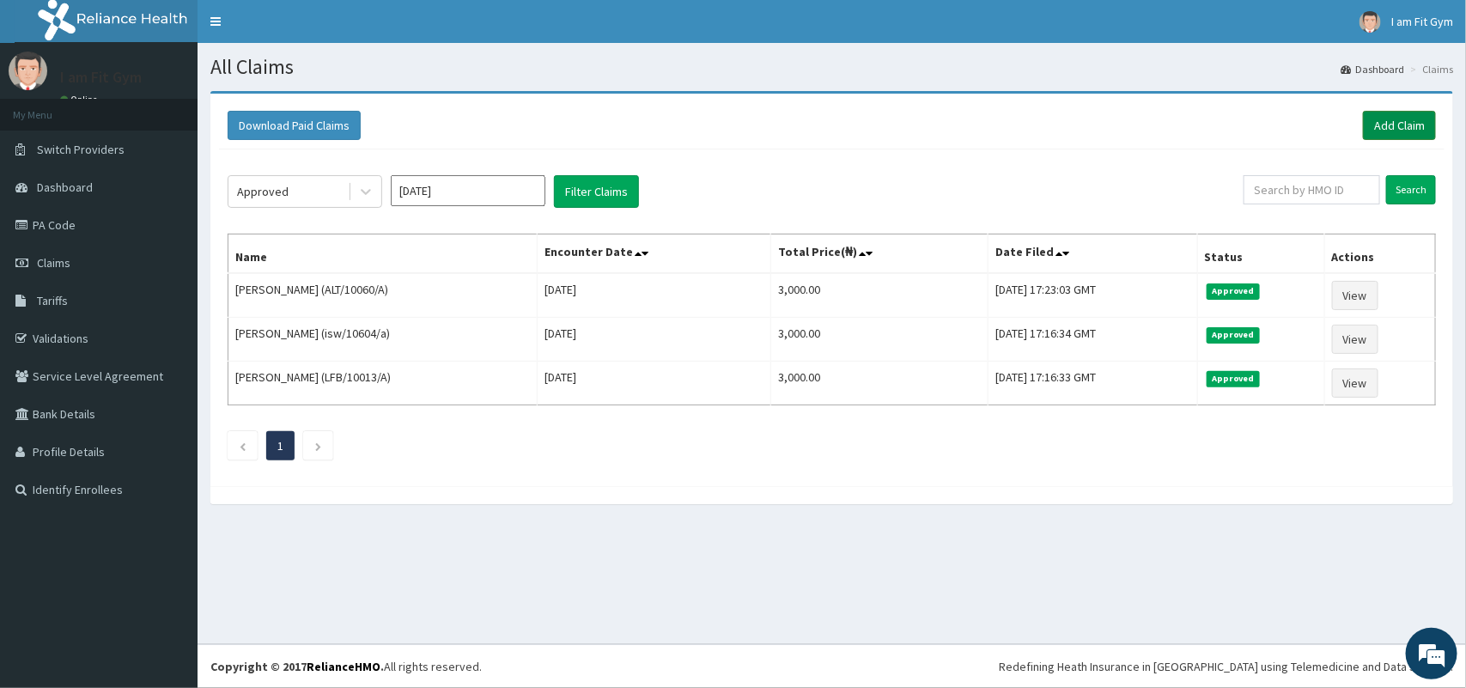
click at [1413, 125] on link "Add Claim" at bounding box center [1399, 125] width 73 height 29
